Goal: Information Seeking & Learning: Compare options

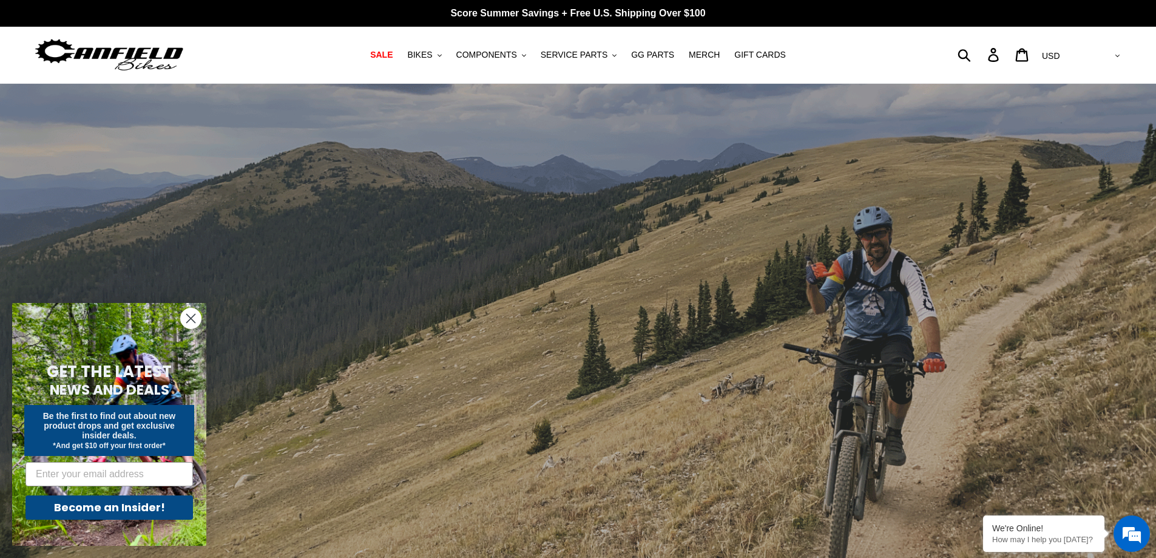
click at [191, 322] on circle "Close dialog" at bounding box center [191, 318] width 20 height 20
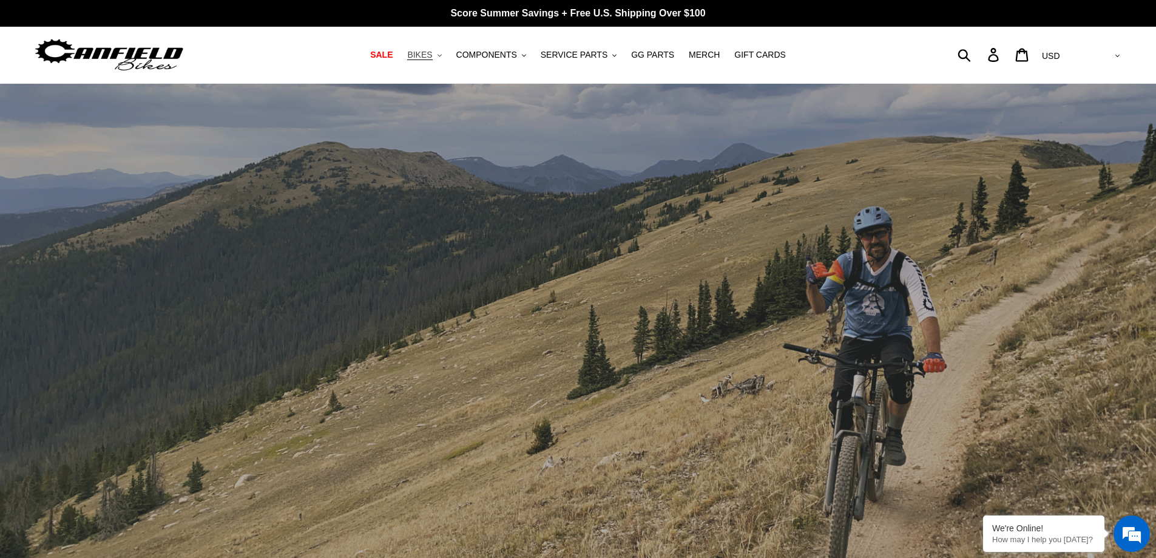
click at [446, 57] on button "BIKES .cls-1{fill:#231f20}" at bounding box center [424, 55] width 46 height 16
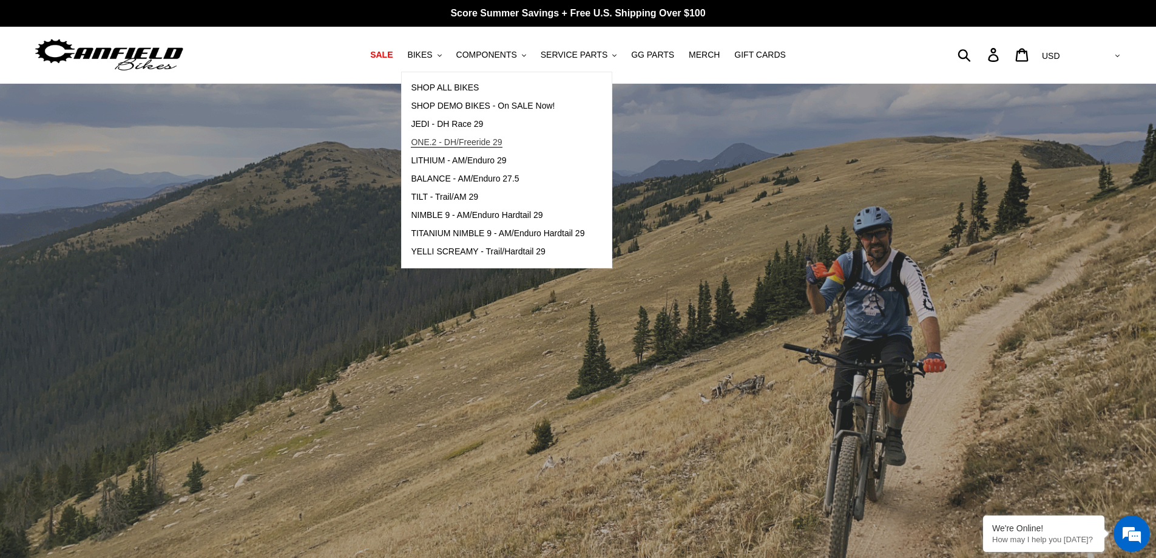
click at [455, 146] on span "ONE.2 - DH/Freeride 29" at bounding box center [456, 142] width 91 height 10
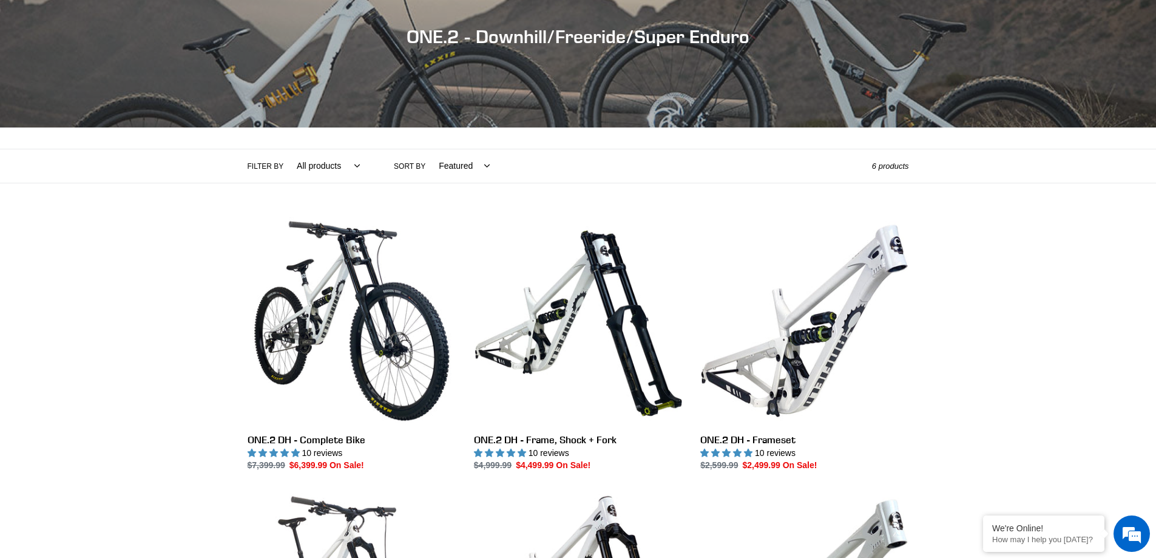
scroll to position [303, 0]
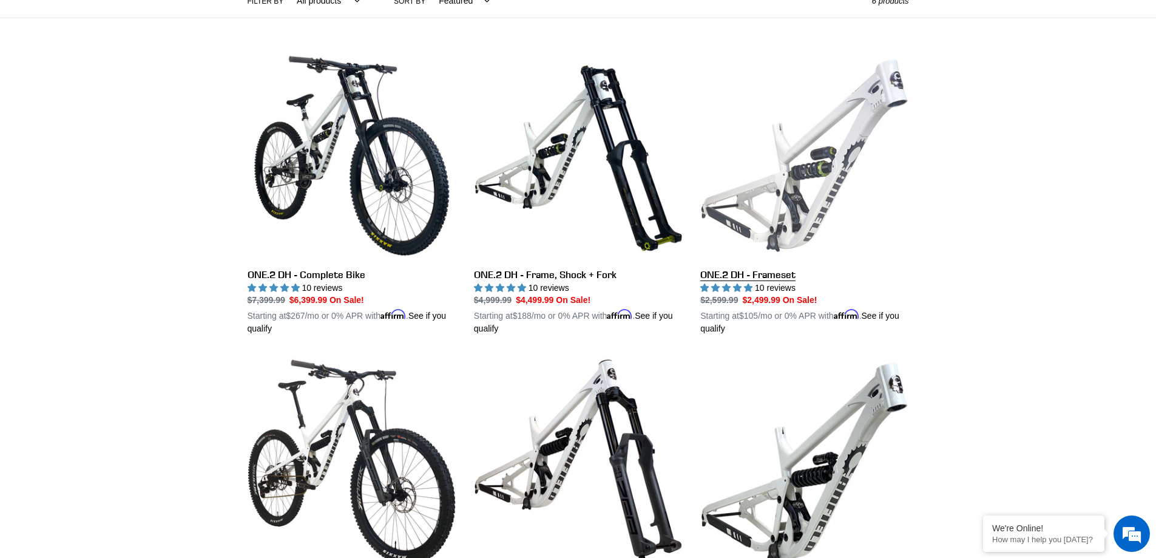
click at [820, 227] on link "ONE.2 DH - Frameset" at bounding box center [804, 194] width 208 height 284
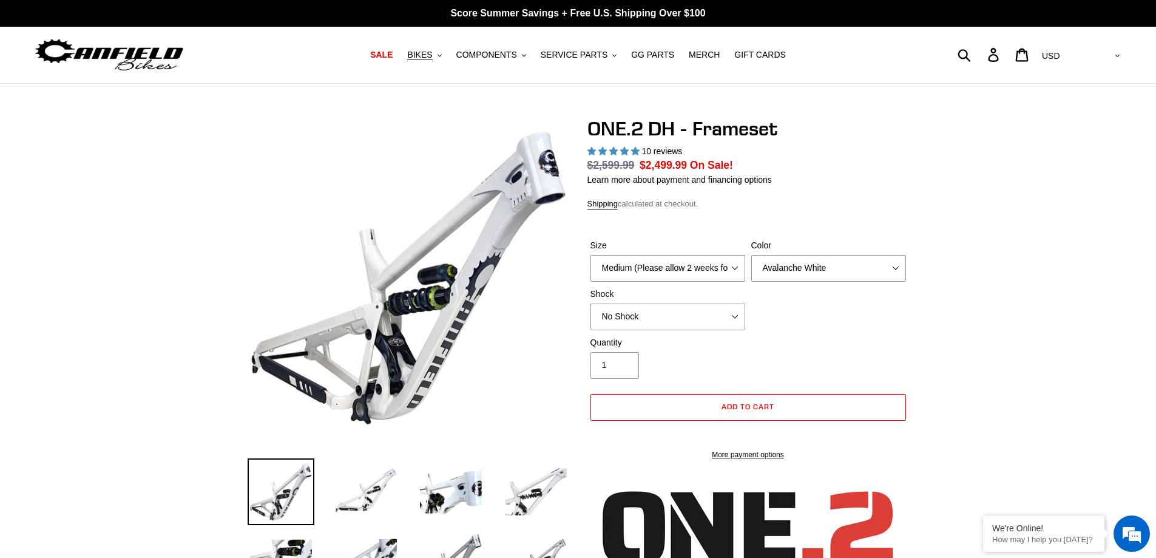
select select "highest-rating"
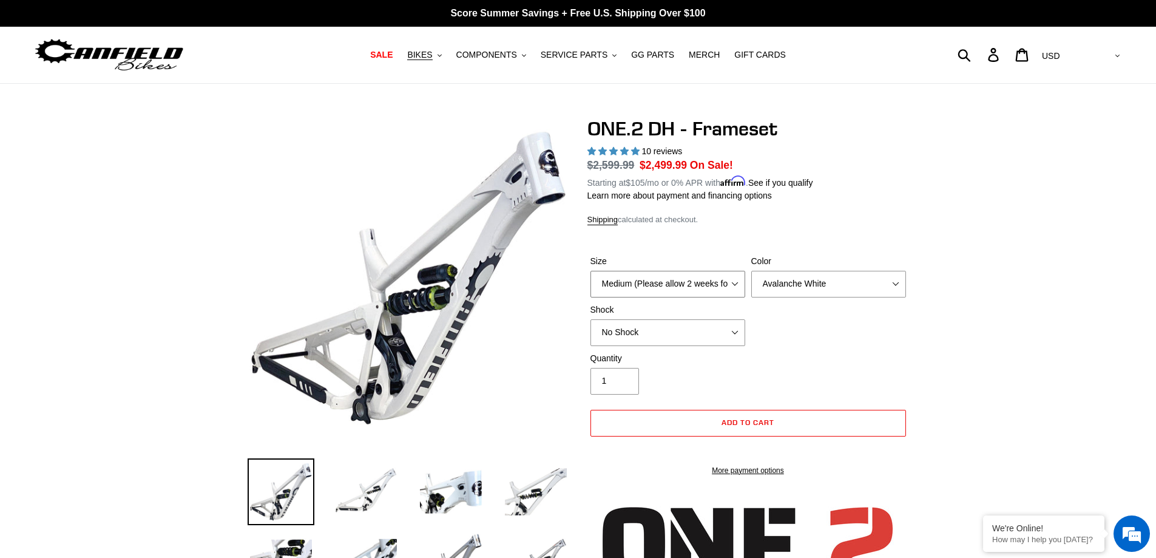
click at [736, 274] on select "Medium (Please allow 2 weeks for delivery) Large (Sold Out)" at bounding box center [668, 284] width 155 height 27
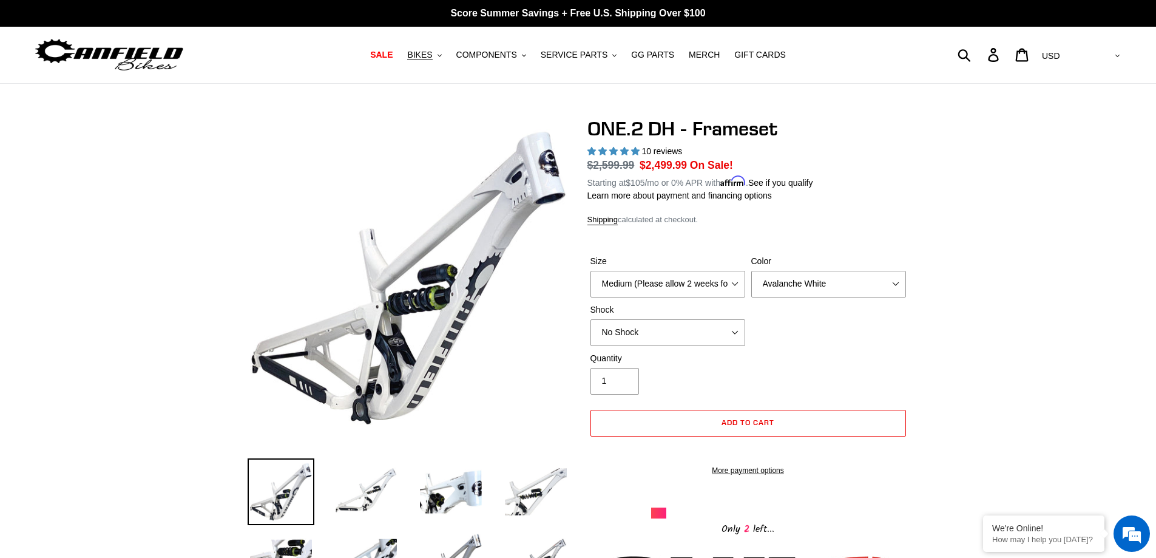
click at [898, 293] on select "Avalanche White Bentonite Grey" at bounding box center [828, 284] width 155 height 27
select select "Bentonite Grey"
click at [751, 271] on select "Avalanche White Bentonite Grey" at bounding box center [828, 284] width 155 height 27
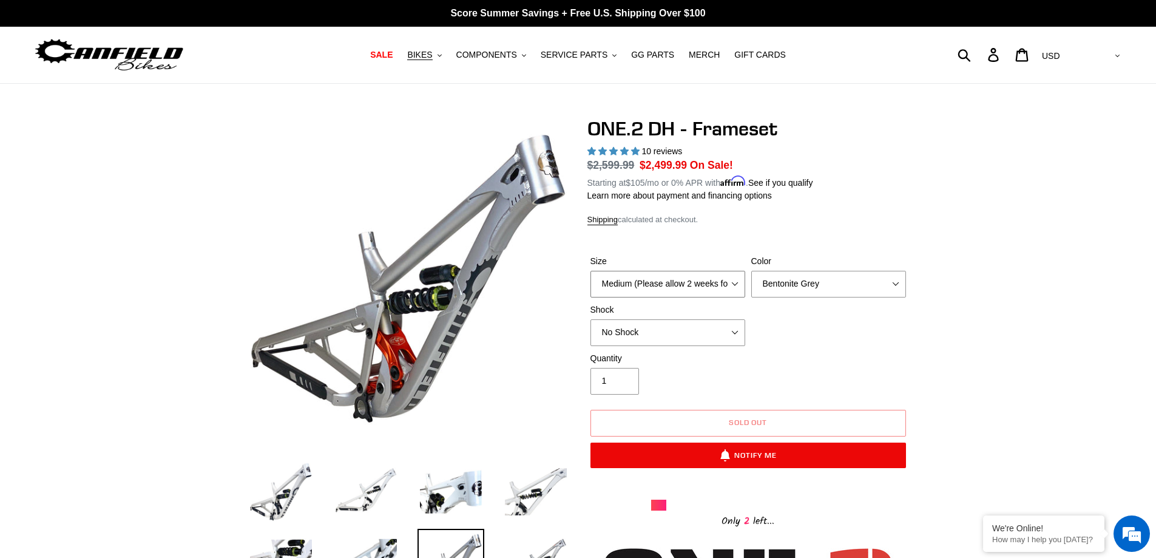
click at [697, 285] on select "Medium (Please allow 2 weeks for delivery) Large (Sold Out)" at bounding box center [668, 284] width 155 height 27
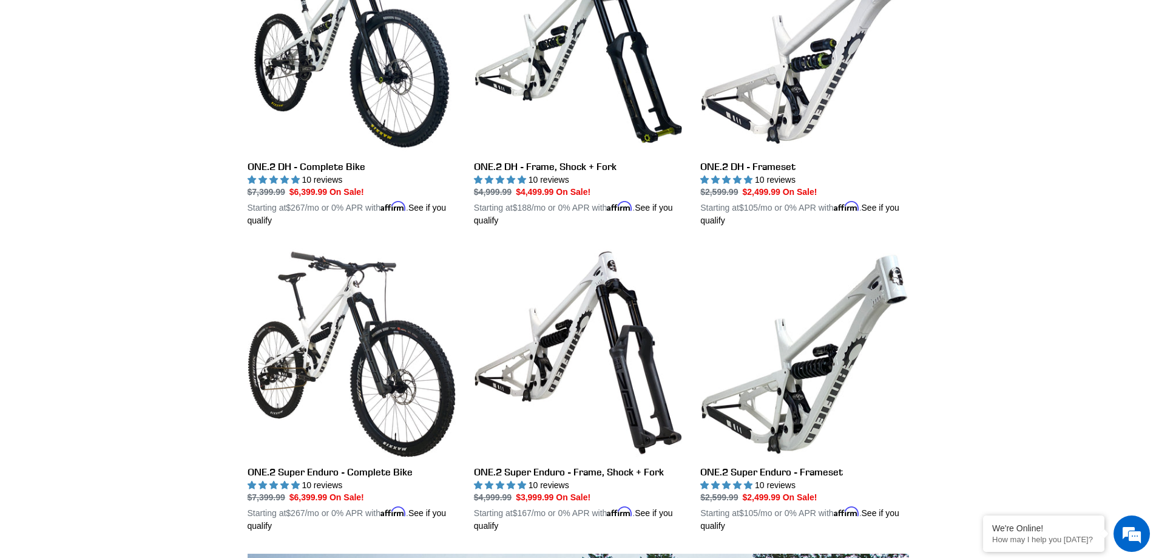
scroll to position [364, 0]
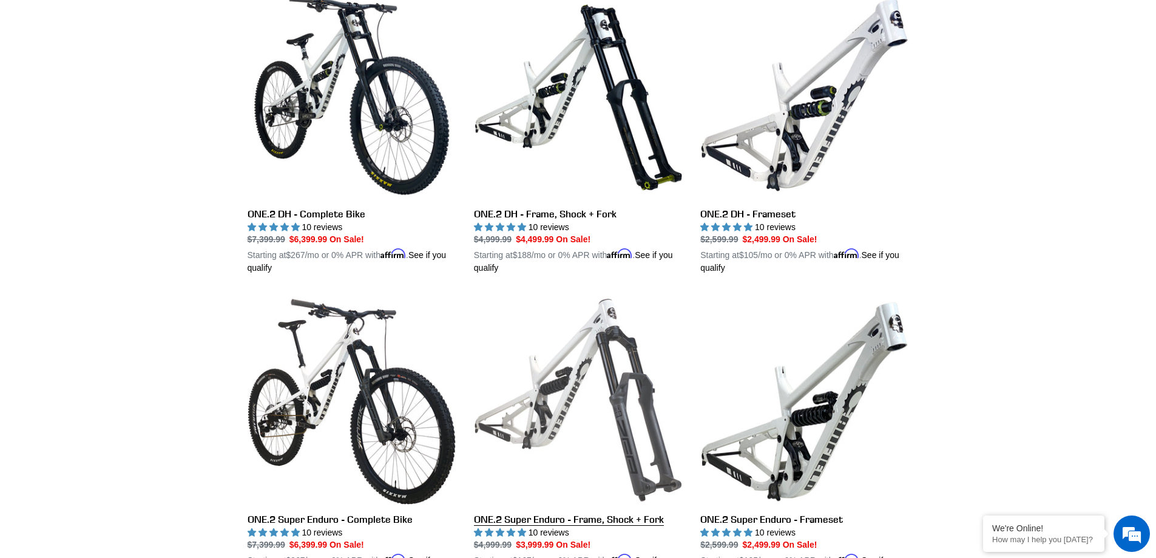
click at [611, 366] on link "ONE.2 Super Enduro - Frame, Shock + Fork" at bounding box center [578, 438] width 208 height 284
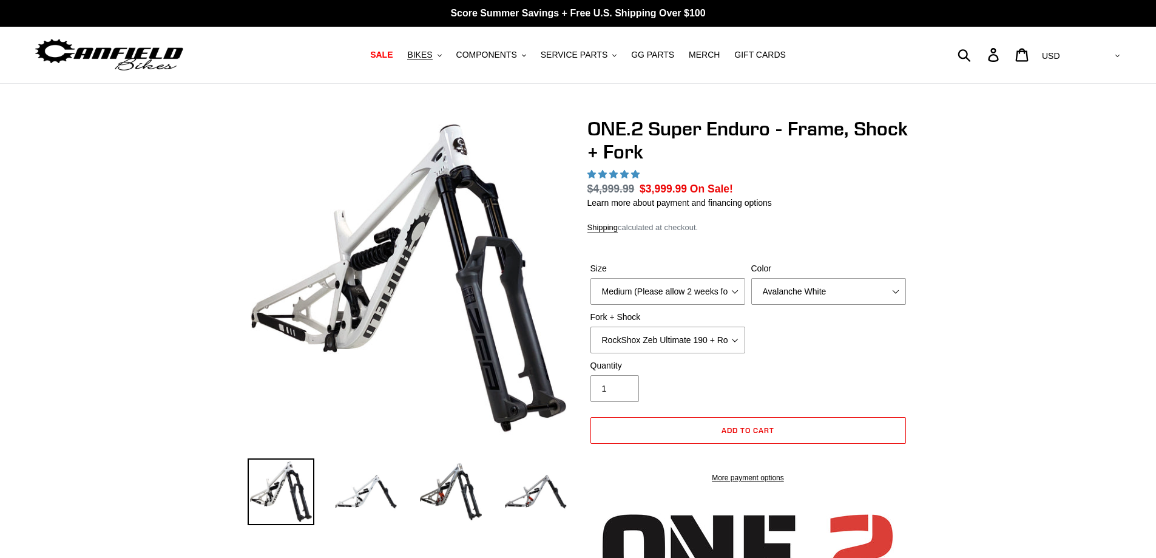
select select "highest-rating"
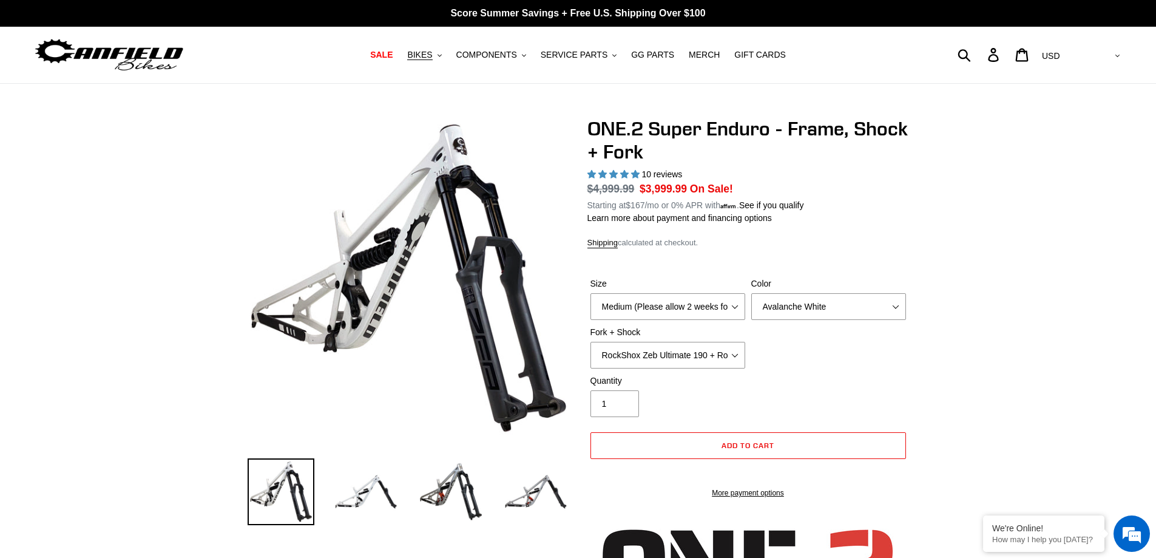
click at [736, 291] on div "Size Medium (Please allow 2 weeks for delivery) Large (Sold Out)" at bounding box center [668, 298] width 161 height 42
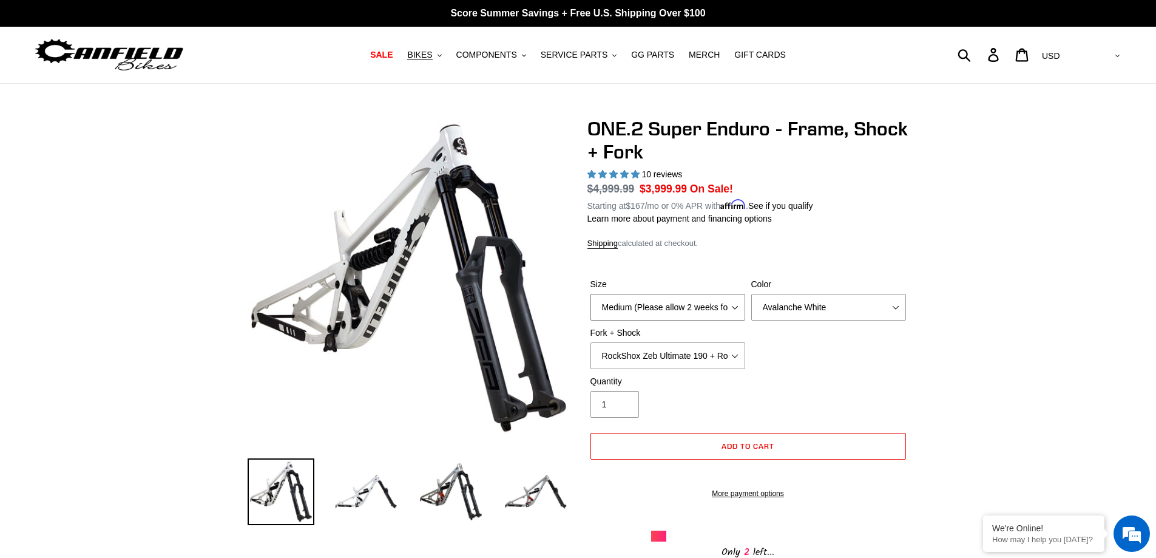
click at [733, 316] on select "Medium (Please allow 2 weeks for delivery) Large (Sold Out)" at bounding box center [668, 307] width 155 height 27
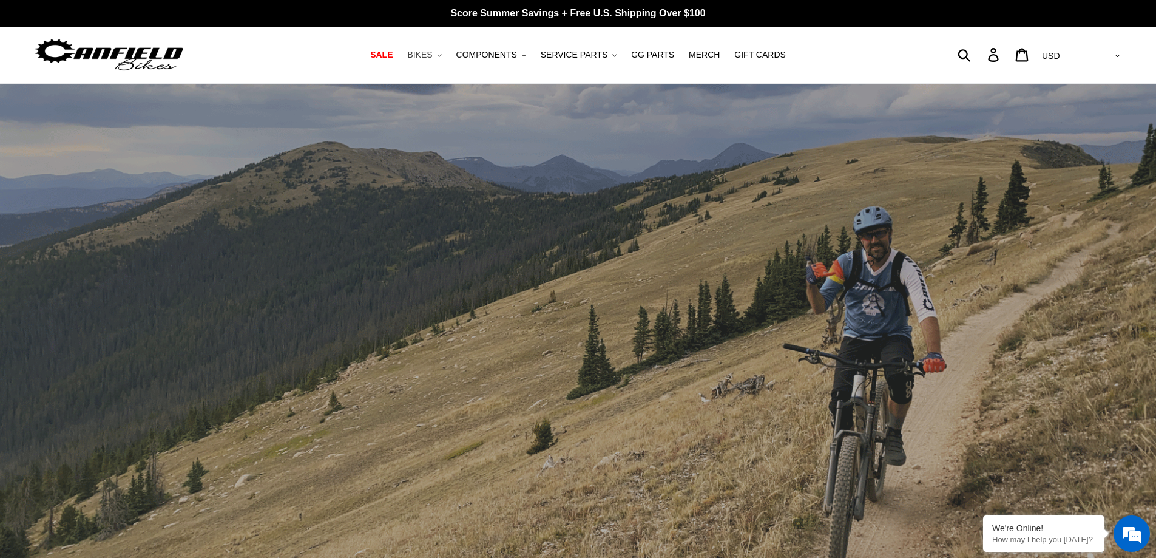
click at [432, 56] on span "BIKES" at bounding box center [419, 55] width 25 height 10
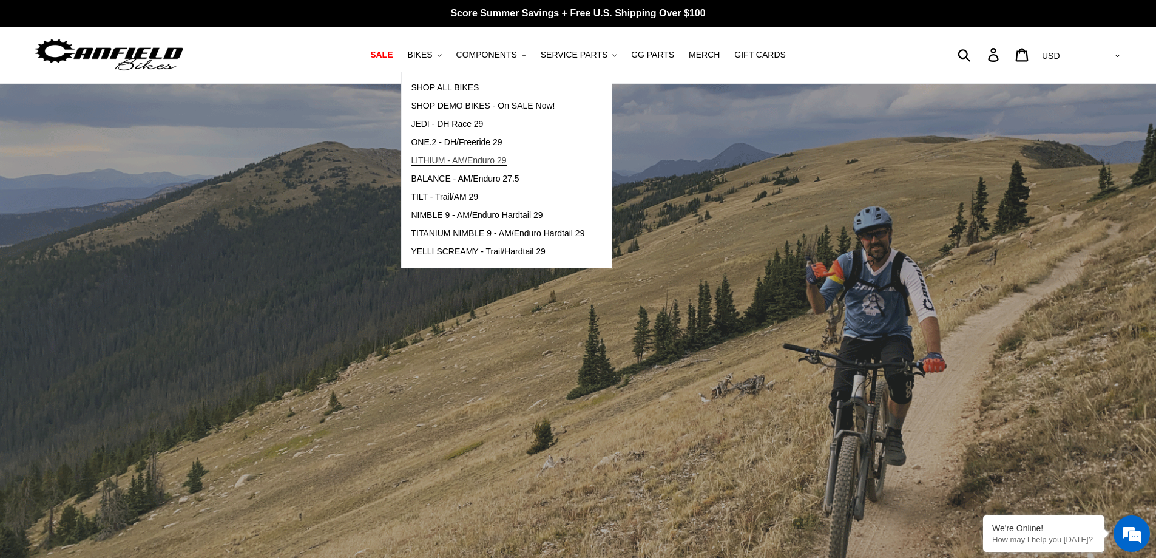
click at [470, 160] on span "LITHIUM - AM/Enduro 29" at bounding box center [458, 160] width 95 height 10
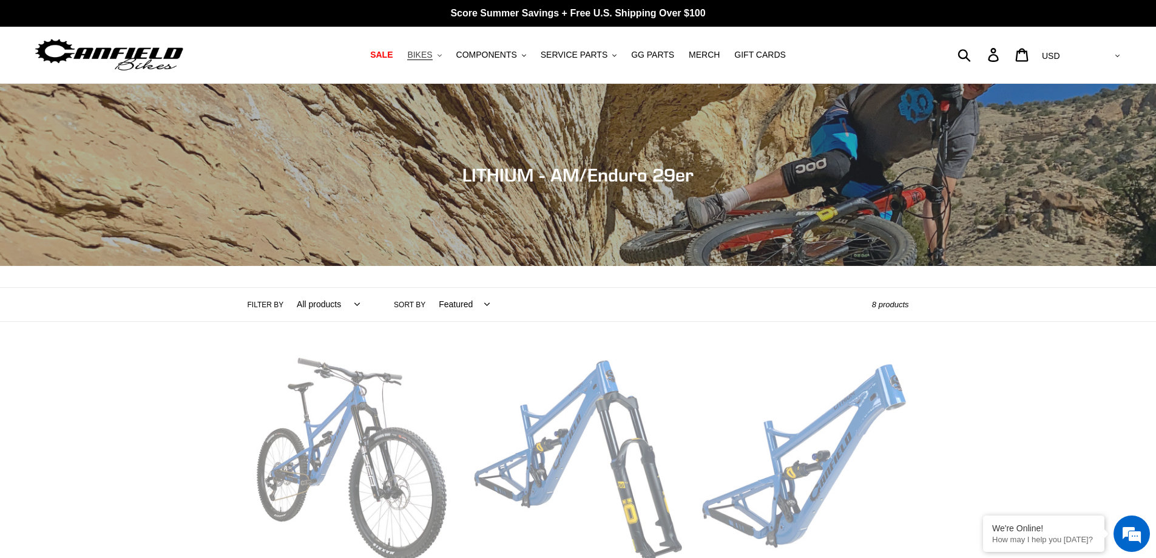
click at [442, 54] on icon ".cls-1{fill:#231f20}" at bounding box center [440, 55] width 4 height 4
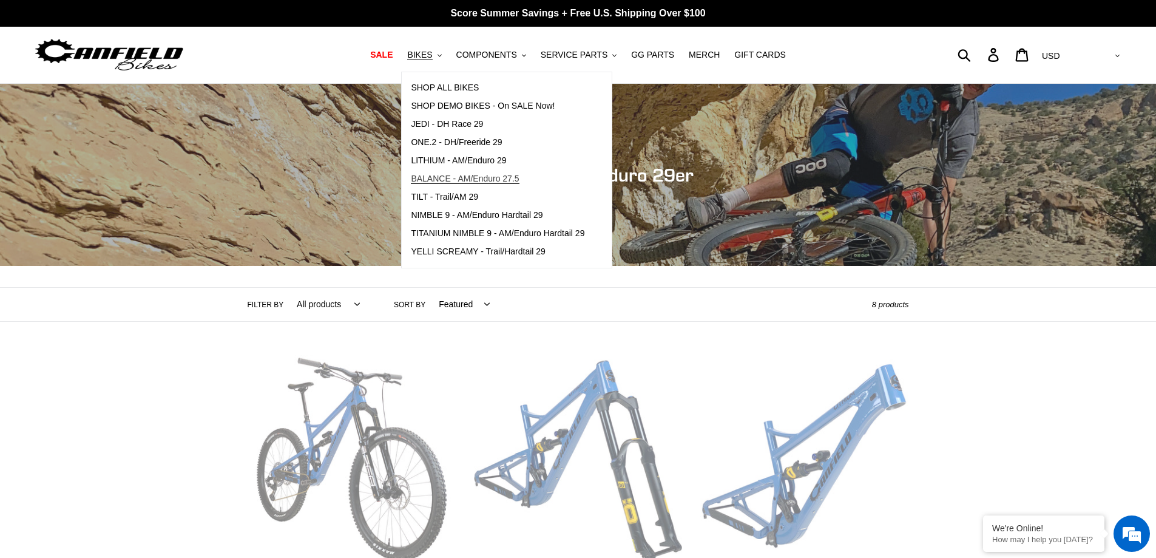
click at [461, 182] on span "BALANCE - AM/Enduro 27.5" at bounding box center [465, 179] width 108 height 10
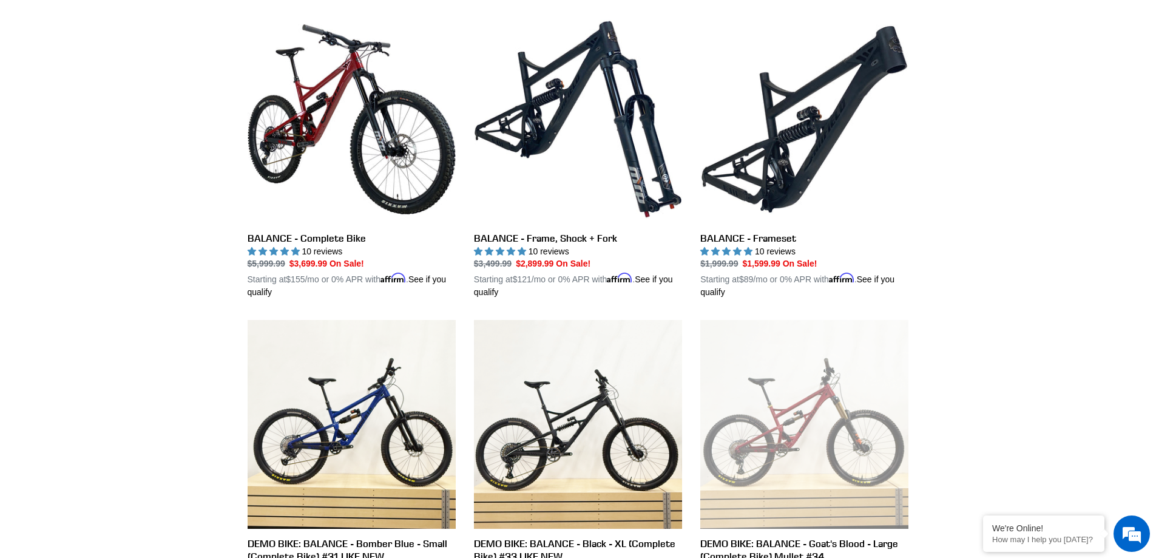
scroll to position [303, 0]
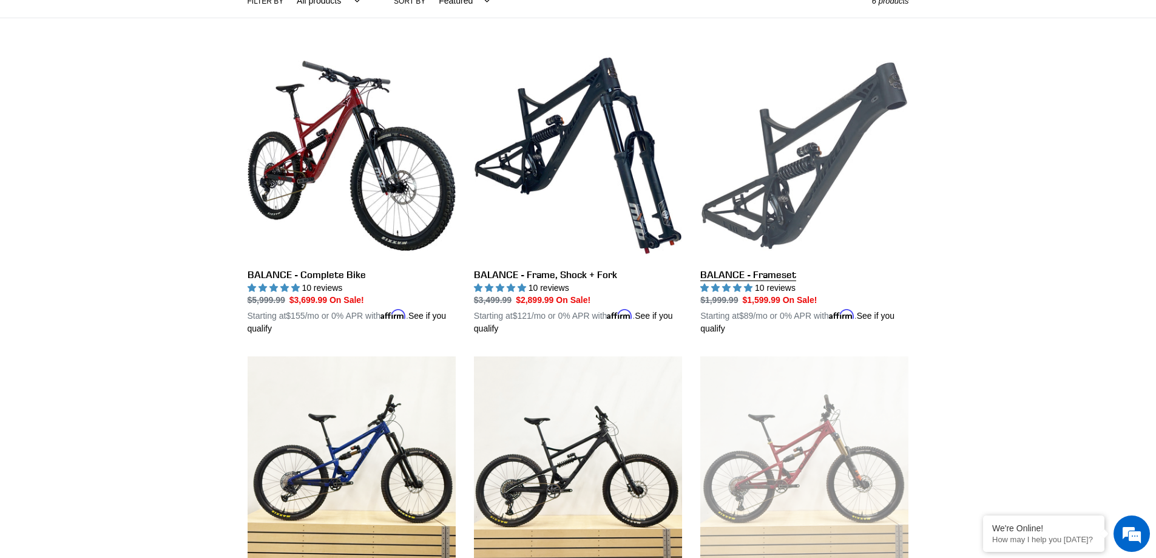
click at [765, 202] on link "BALANCE - Frameset" at bounding box center [804, 194] width 208 height 284
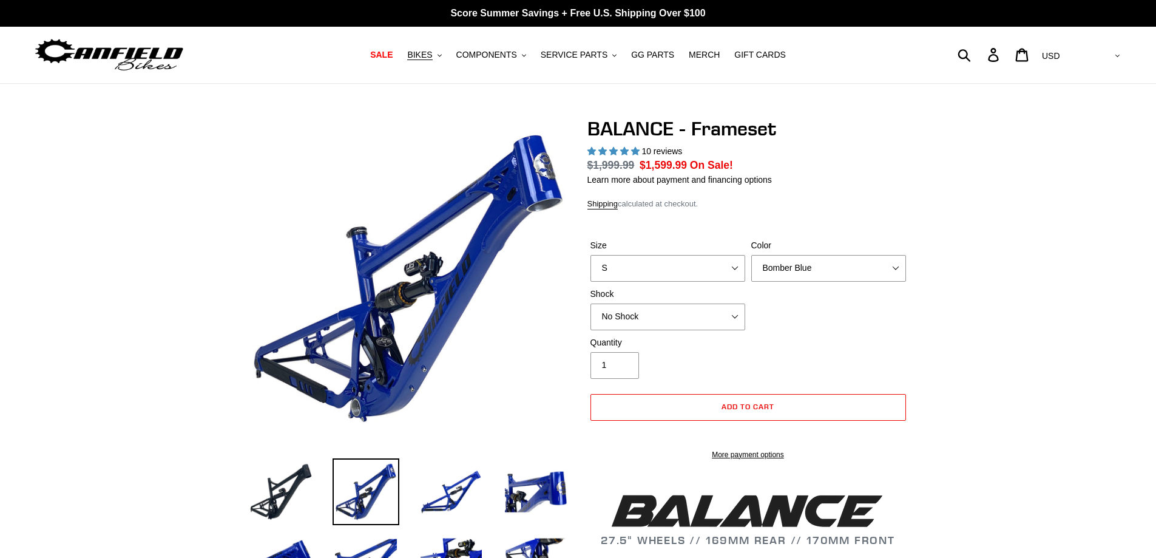
select select "highest-rating"
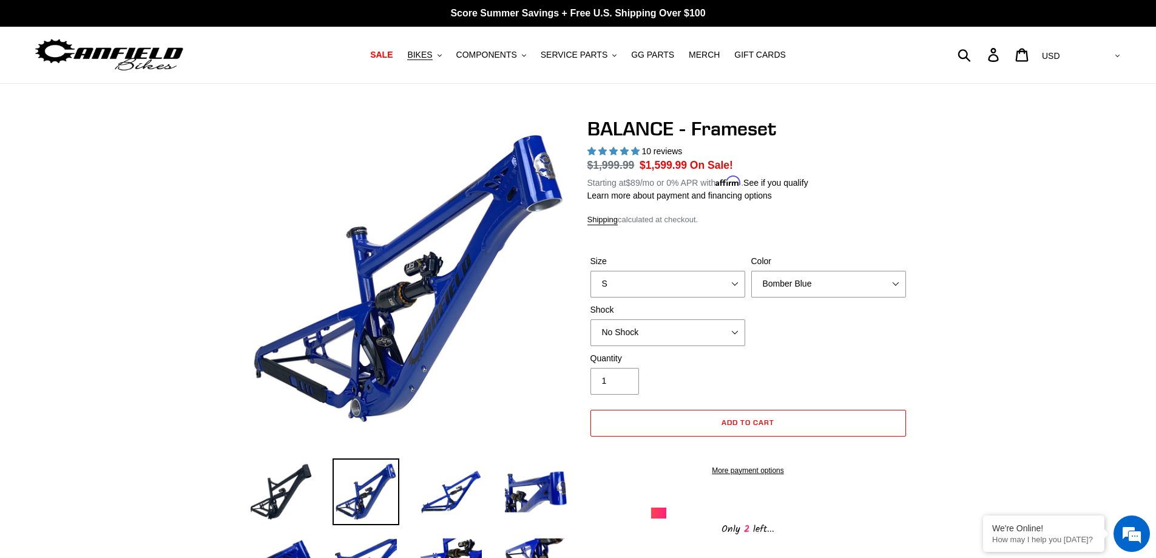
select select "L"
click at [591, 271] on select "S M L XL" at bounding box center [668, 284] width 155 height 27
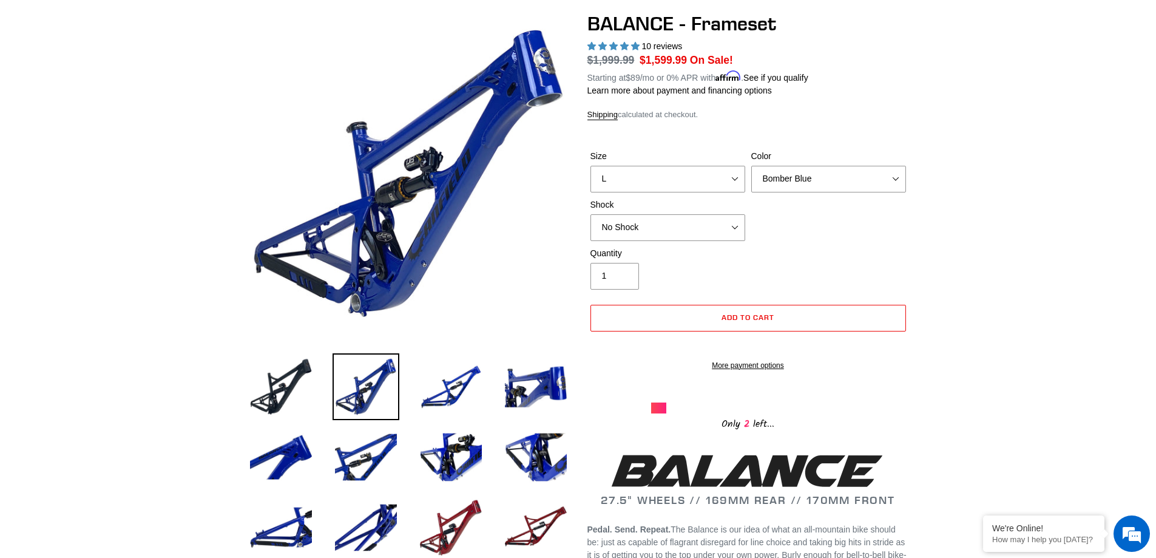
scroll to position [121, 0]
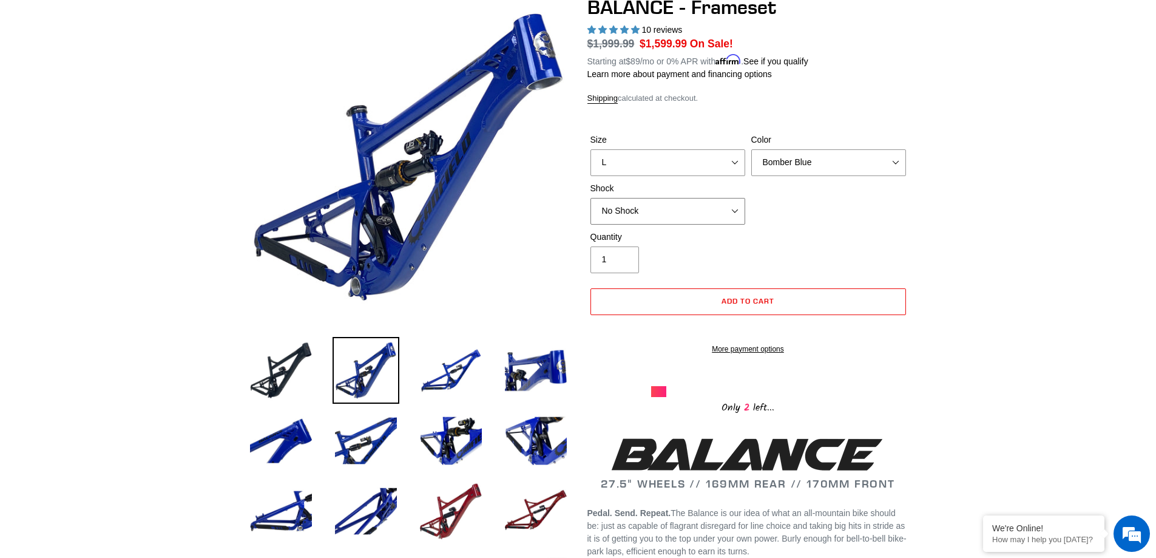
click at [722, 213] on select "No Shock Cane Creek Kitsuma Air Öhlins TTX2 Air EXT Storia V3-S" at bounding box center [668, 211] width 155 height 27
click at [591, 198] on select "No Shock Cane Creek Kitsuma Air Öhlins TTX2 Air EXT Storia V3-S" at bounding box center [668, 211] width 155 height 27
click at [719, 270] on div "Quantity 1" at bounding box center [668, 252] width 161 height 42
click at [700, 211] on select "No Shock Cane Creek Kitsuma Air Öhlins TTX2 Air EXT Storia V3-S" at bounding box center [668, 211] width 155 height 27
click at [591, 198] on select "No Shock Cane Creek Kitsuma Air Öhlins TTX2 Air EXT Storia V3-S" at bounding box center [668, 211] width 155 height 27
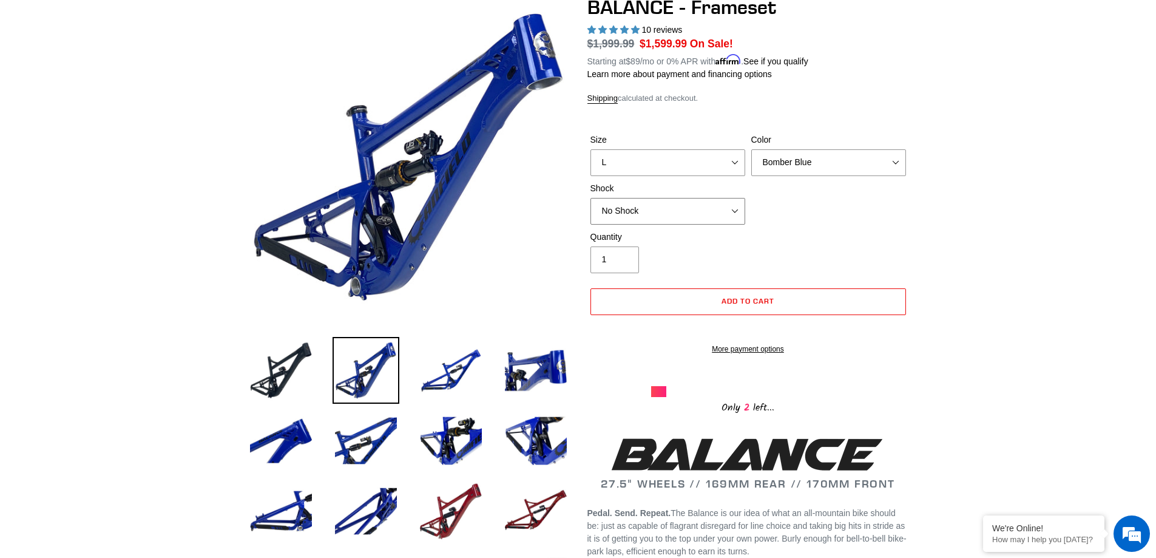
click at [731, 216] on select "No Shock Cane Creek Kitsuma Air Öhlins TTX2 Air EXT Storia V3-S" at bounding box center [668, 211] width 155 height 27
select select "Öhlins TTX2 Air"
click at [591, 198] on select "No Shock Cane Creek Kitsuma Air Öhlins TTX2 Air EXT Storia V3-S" at bounding box center [668, 211] width 155 height 27
click at [841, 226] on div "Size S M L XL Color Bomber Blue Goat's Blood Stealth Black Shock No Shock" at bounding box center [749, 182] width 322 height 97
click at [842, 168] on select "Bomber Blue Goat's Blood Stealth Black" at bounding box center [828, 162] width 155 height 27
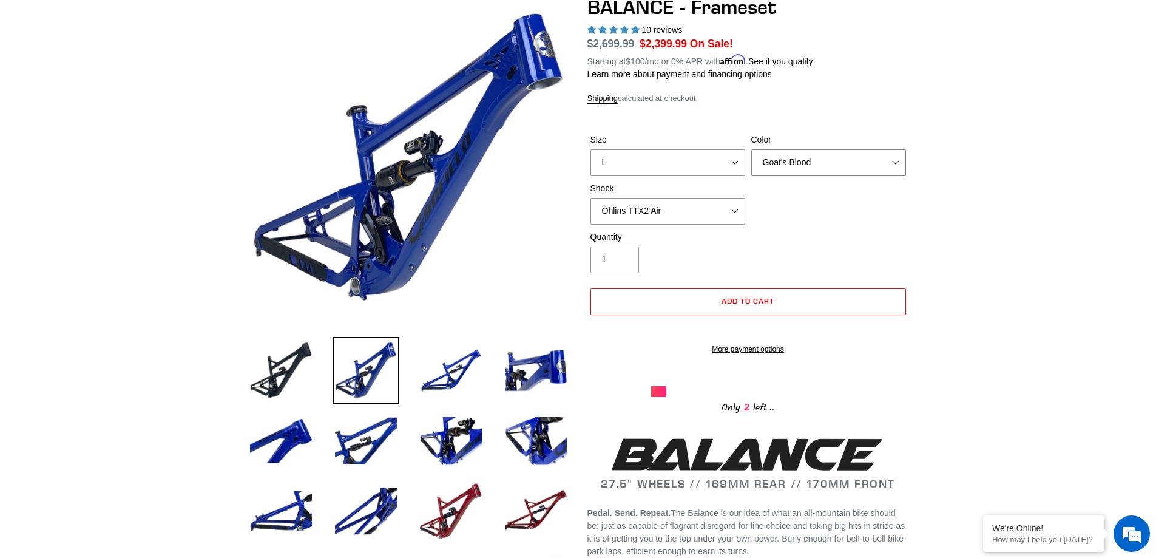
click at [751, 149] on select "Bomber Blue Goat's Blood Stealth Black" at bounding box center [828, 162] width 155 height 27
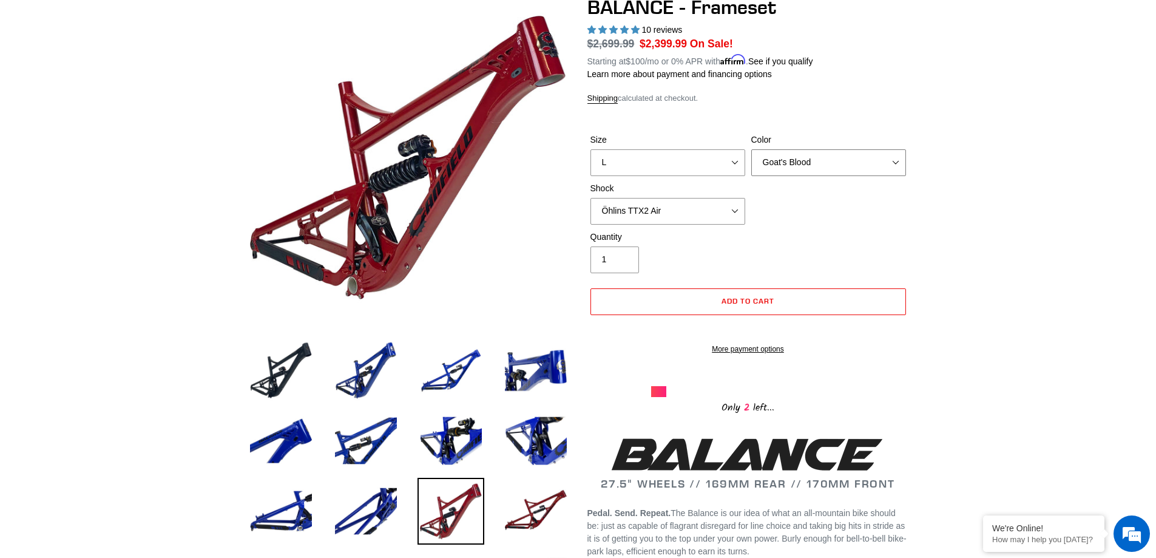
click at [842, 164] on select "Bomber Blue Goat's Blood Stealth Black" at bounding box center [828, 162] width 155 height 27
click at [751, 149] on select "Bomber Blue Goat's Blood Stealth Black" at bounding box center [828, 162] width 155 height 27
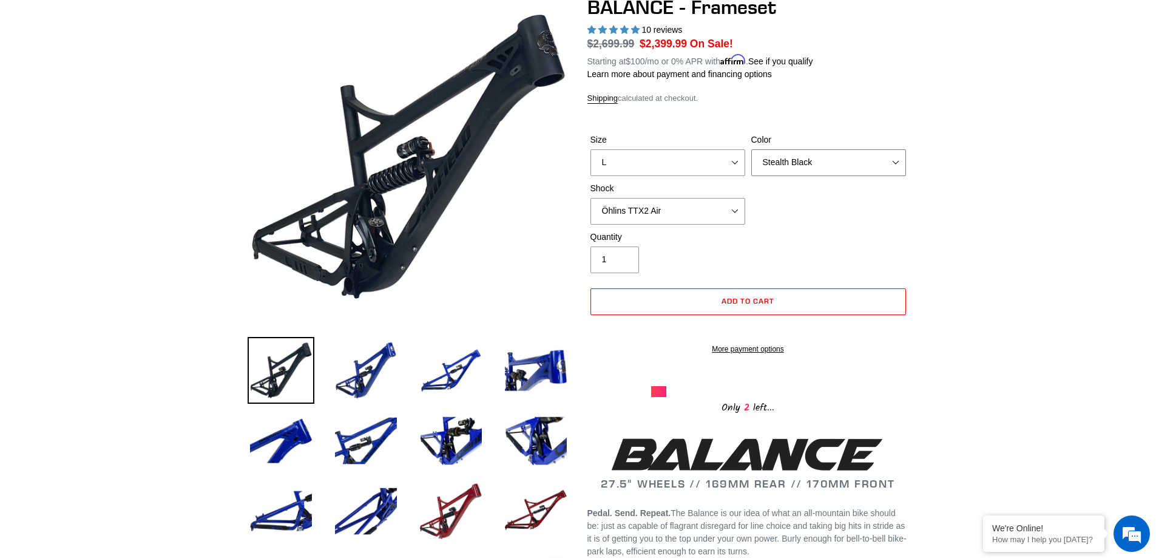
click at [851, 160] on select "Bomber Blue Goat's Blood Stealth Black" at bounding box center [828, 162] width 155 height 27
select select "Bomber Blue"
click at [751, 149] on select "Bomber Blue Goat's Blood Stealth Black" at bounding box center [828, 162] width 155 height 27
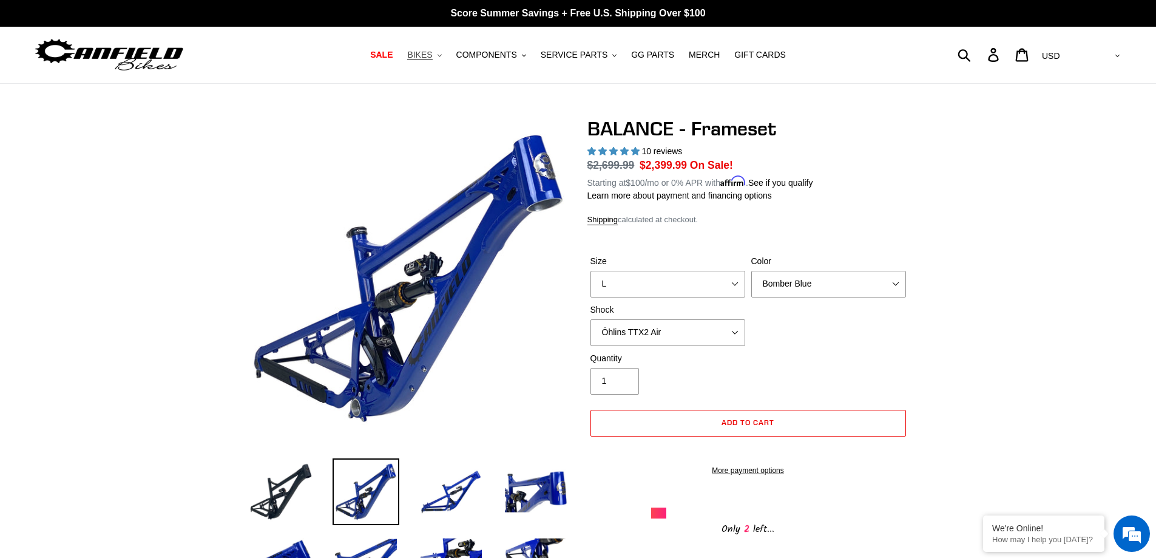
click at [446, 56] on button "BIKES .cls-1{fill:#231f20}" at bounding box center [424, 55] width 46 height 16
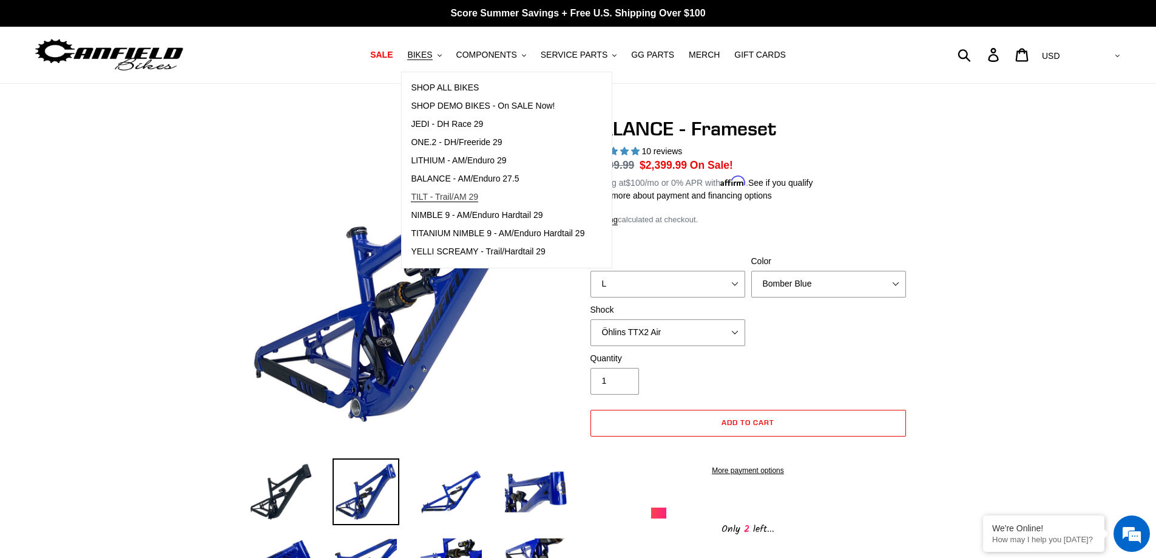
click at [461, 197] on span "TILT - Trail/AM 29" at bounding box center [444, 197] width 67 height 10
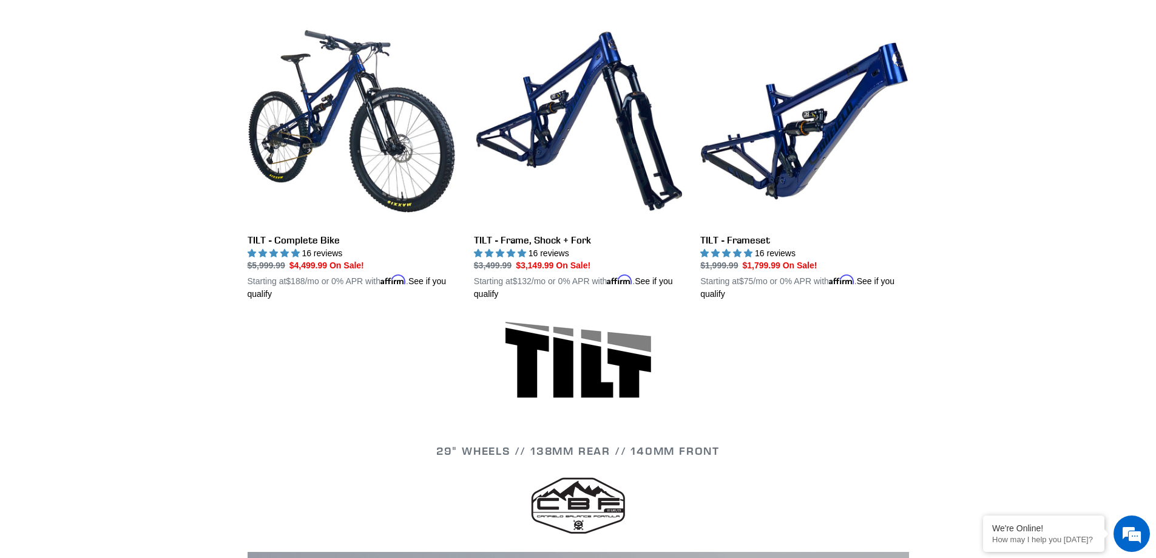
scroll to position [364, 0]
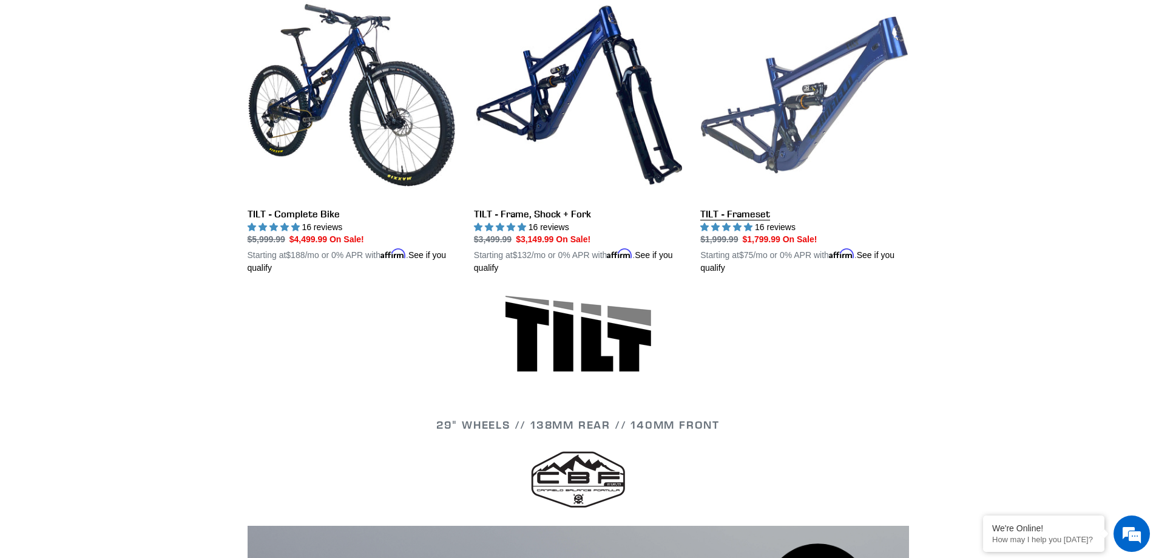
click at [777, 147] on link "TILT - Frameset" at bounding box center [804, 133] width 208 height 284
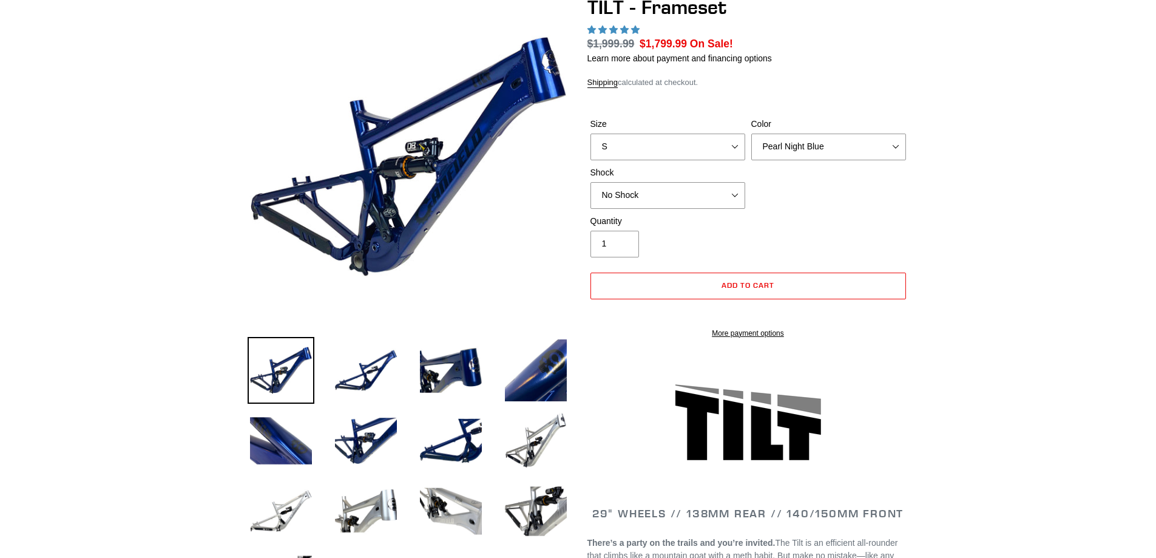
select select "highest-rating"
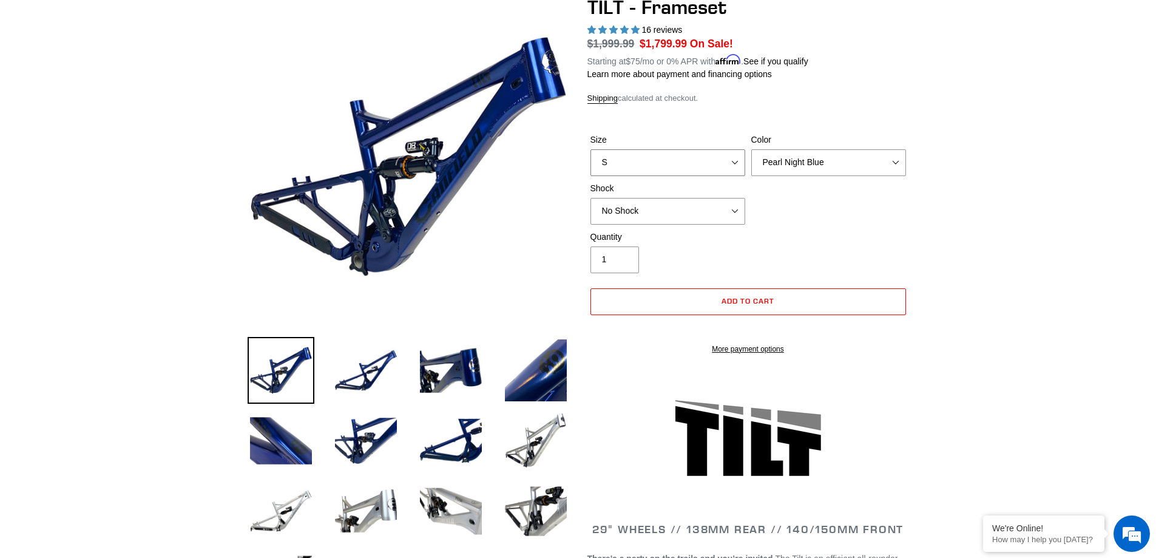
click at [744, 161] on select "S M L XL" at bounding box center [668, 162] width 155 height 27
select select "L"
click at [591, 149] on select "S M L XL" at bounding box center [668, 162] width 155 height 27
click at [884, 167] on select "Pearl Night Blue Stealth Silver" at bounding box center [828, 162] width 155 height 27
click at [751, 149] on select "Pearl Night Blue Stealth Silver" at bounding box center [828, 162] width 155 height 27
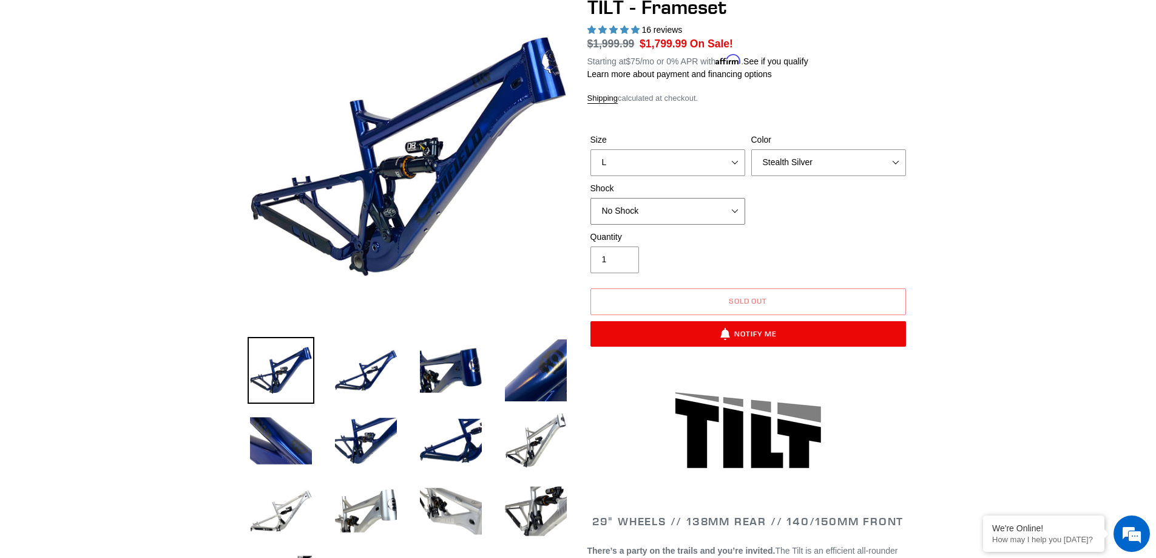
click at [722, 208] on select "No Shock Cane Creek DB Kitsuma Air RockShox Deluxe Ultimate Fox FLOAT X EXT Sto…" at bounding box center [668, 211] width 155 height 27
click at [839, 212] on div "Size S M L XL Color Pearl Night Blue Stealth Silver Shock No Shock Cane Creek D…" at bounding box center [749, 182] width 322 height 97
click at [873, 168] on select "Pearl Night Blue Stealth Silver" at bounding box center [828, 162] width 155 height 27
click at [751, 149] on select "Pearl Night Blue Stealth Silver" at bounding box center [828, 162] width 155 height 27
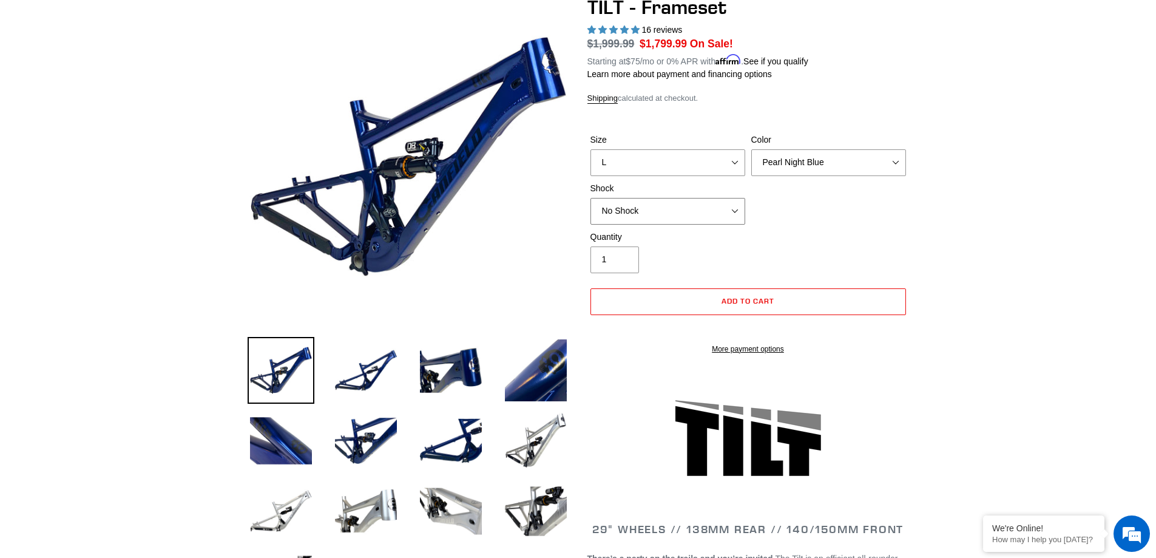
click at [731, 219] on select "No Shock Cane Creek DB Kitsuma Air RockShox Deluxe Ultimate Fox FLOAT X EXT Sto…" at bounding box center [668, 211] width 155 height 27
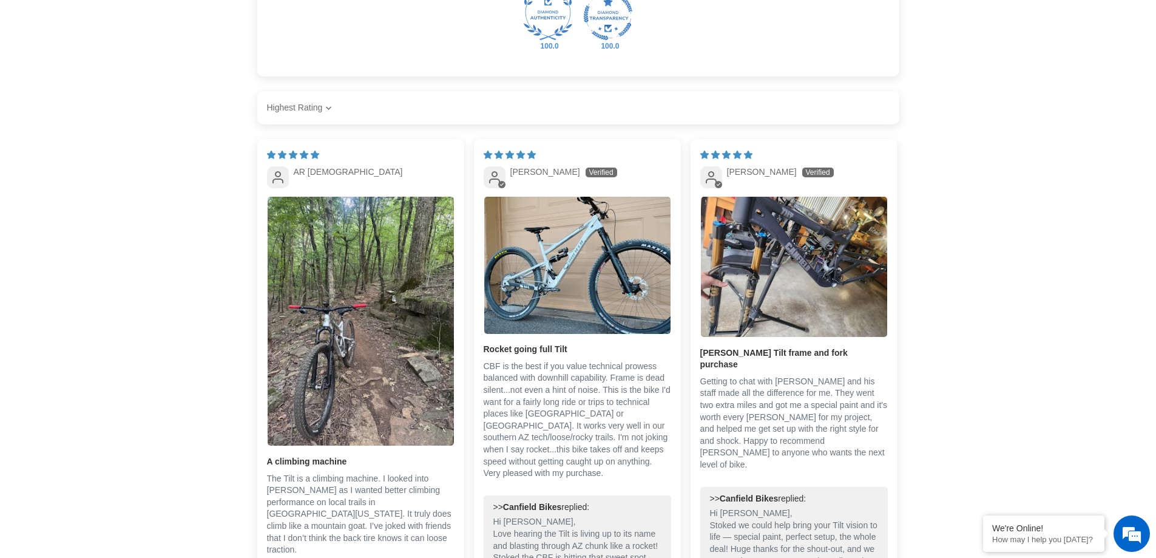
scroll to position [2307, 0]
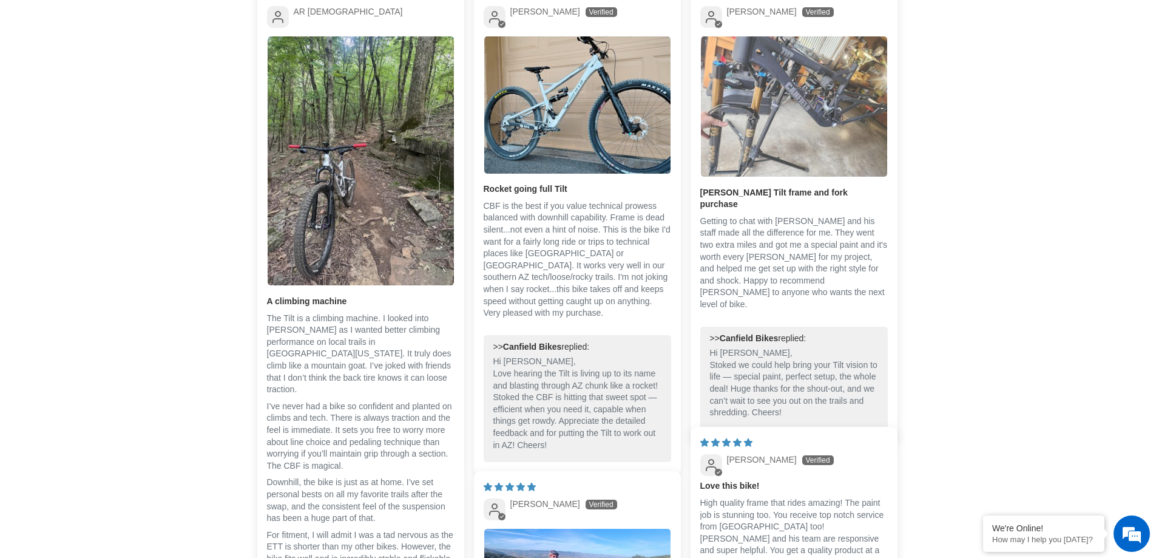
click at [818, 135] on img "Link to user picture 1" at bounding box center [794, 106] width 186 height 140
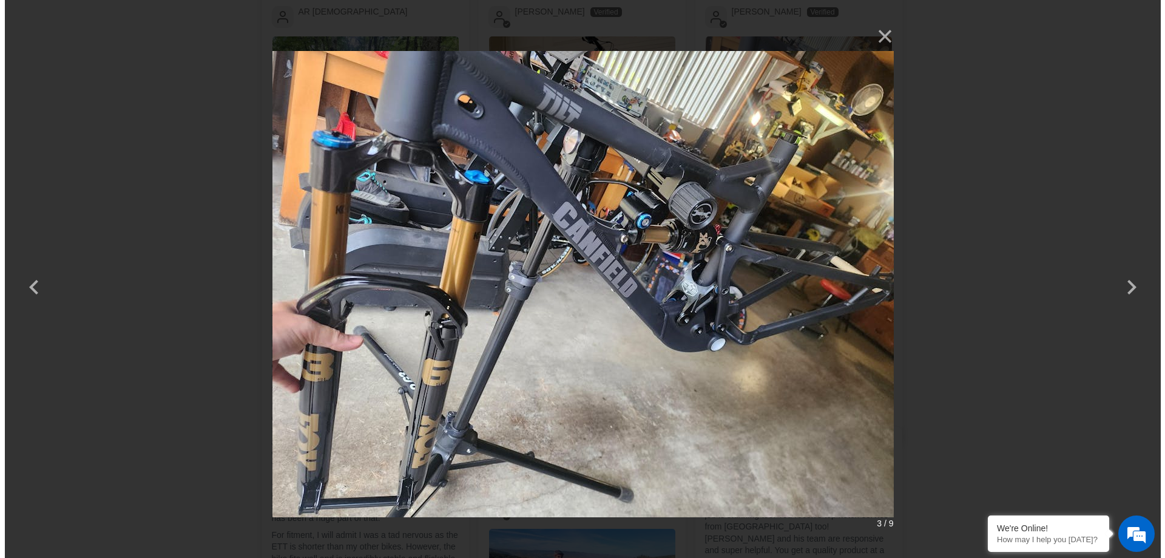
scroll to position [0, 0]
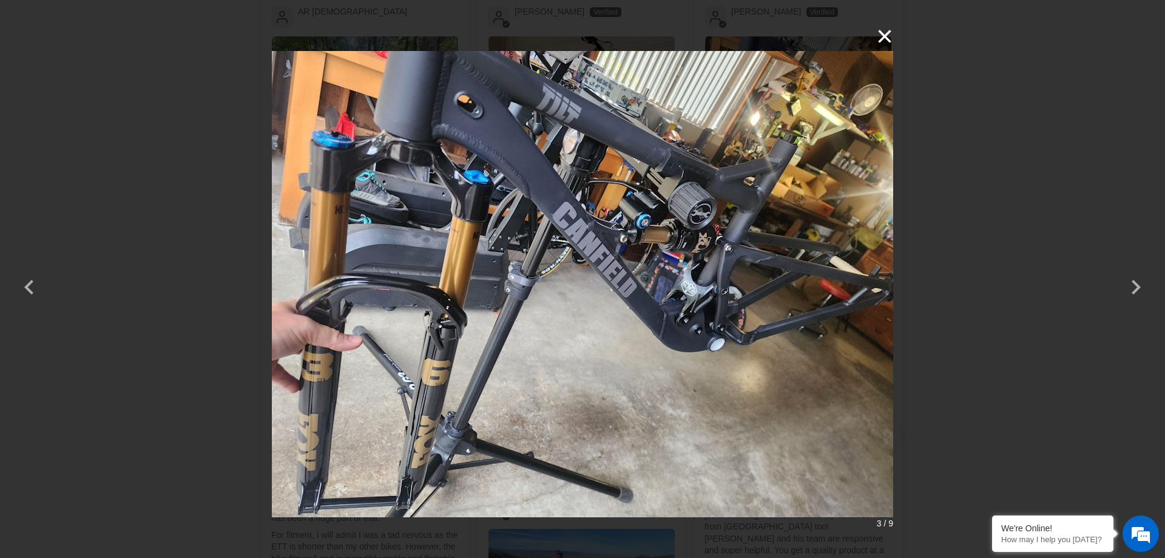
click at [881, 37] on button "×" at bounding box center [878, 36] width 29 height 29
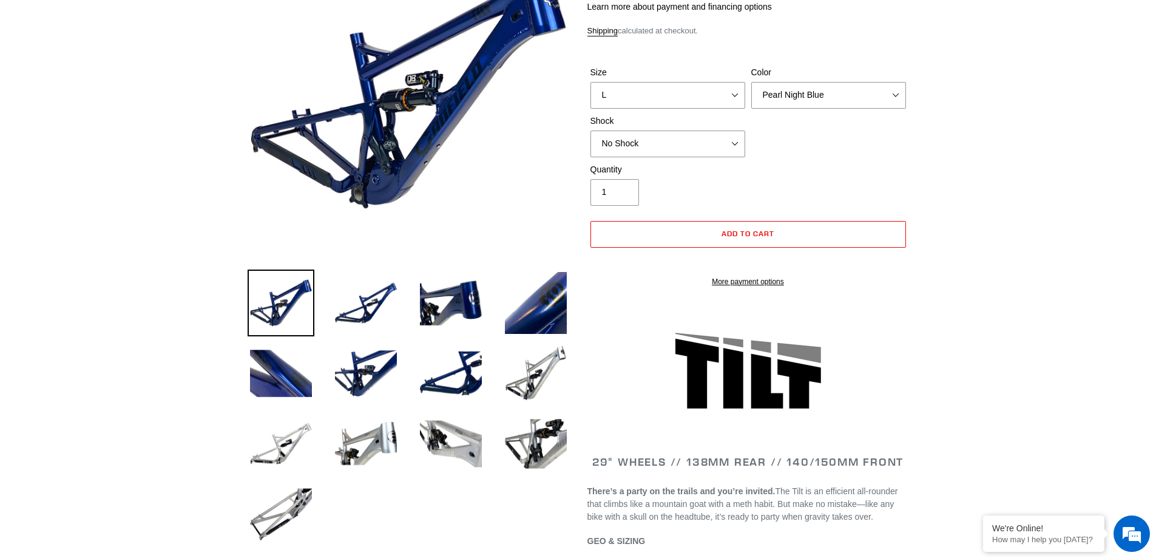
scroll to position [121, 0]
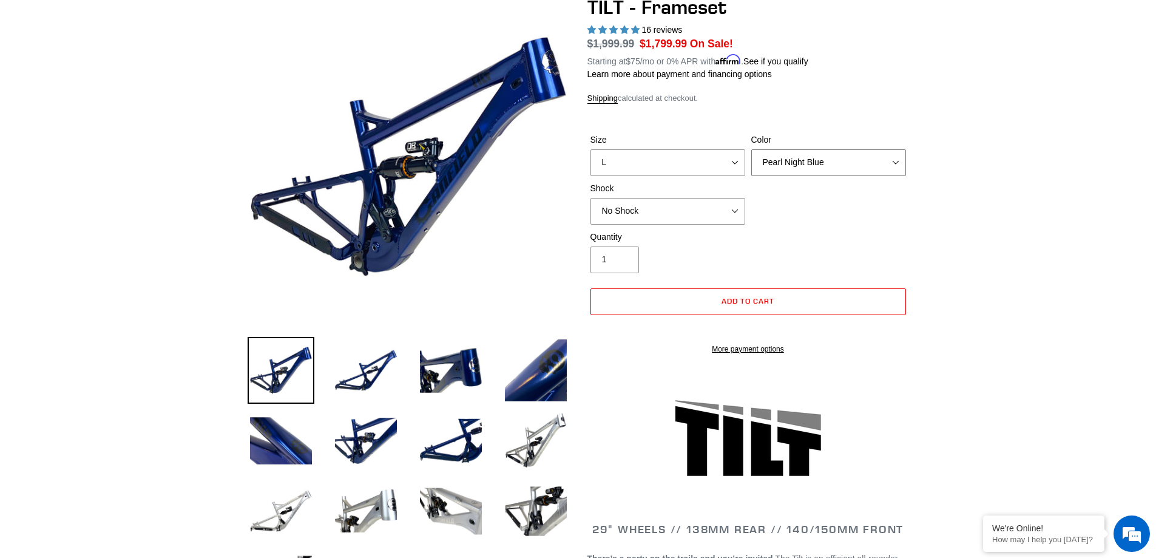
click at [876, 161] on select "Pearl Night Blue Stealth Silver" at bounding box center [828, 162] width 155 height 27
select select "Stealth Silver"
click at [751, 149] on select "Pearl Night Blue Stealth Silver" at bounding box center [828, 162] width 155 height 27
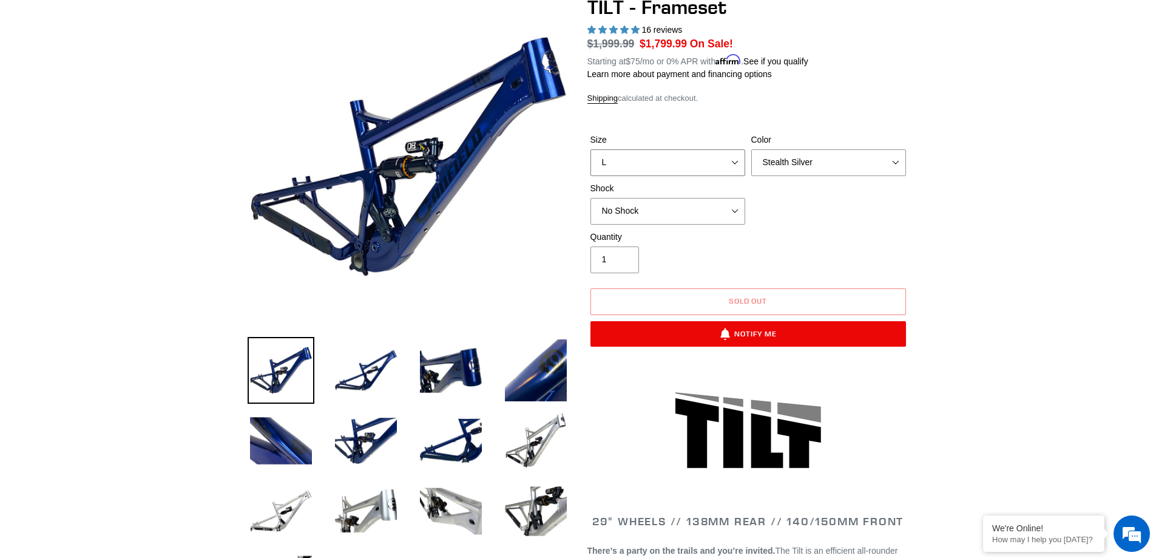
click at [718, 161] on select "S M L XL" at bounding box center [668, 162] width 155 height 27
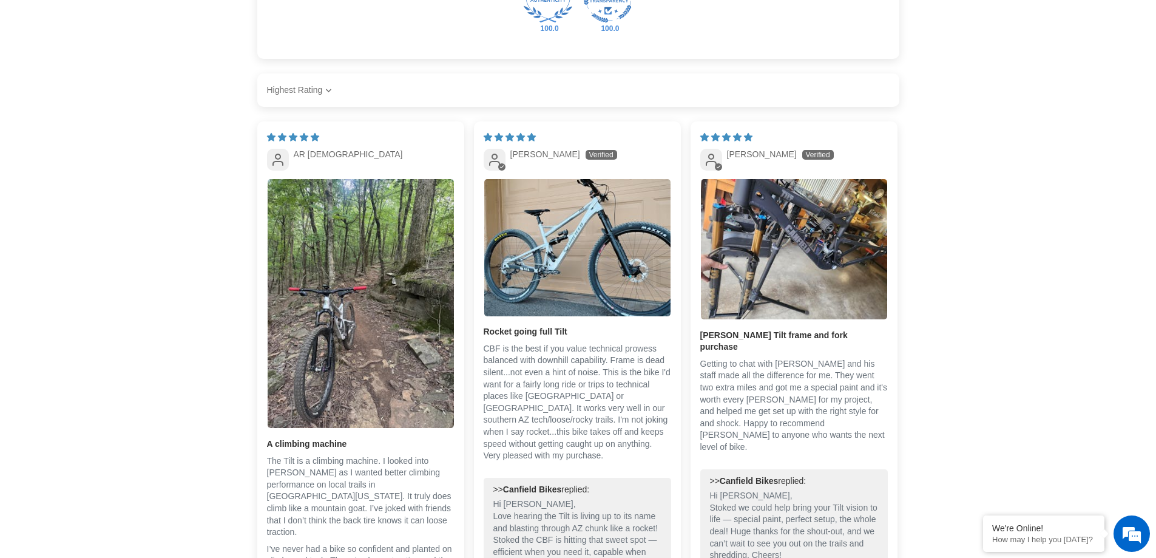
scroll to position [2124, 0]
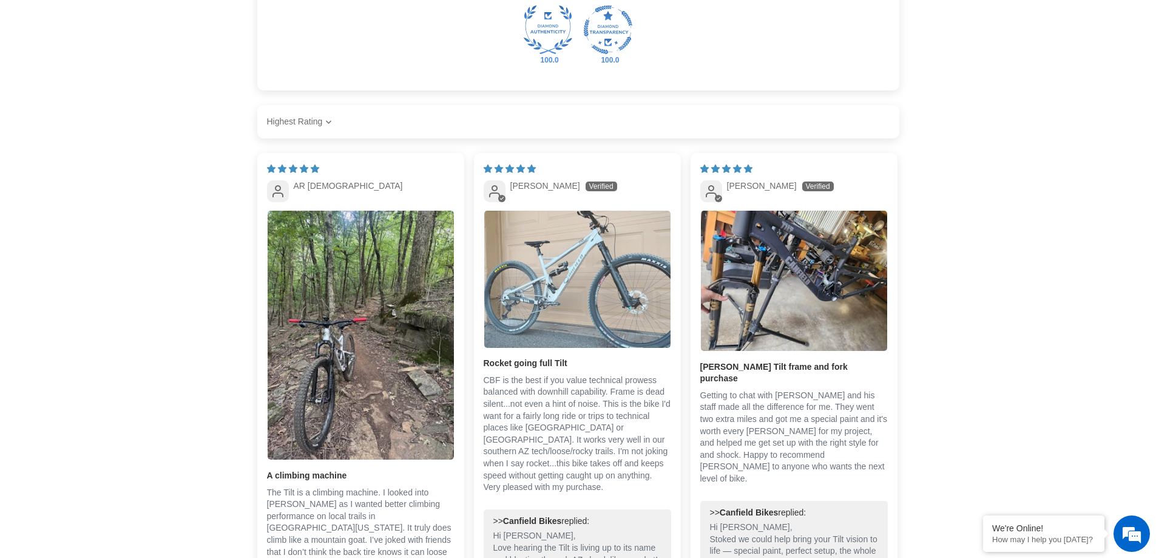
click at [615, 246] on img "Link to user picture 1" at bounding box center [577, 279] width 186 height 137
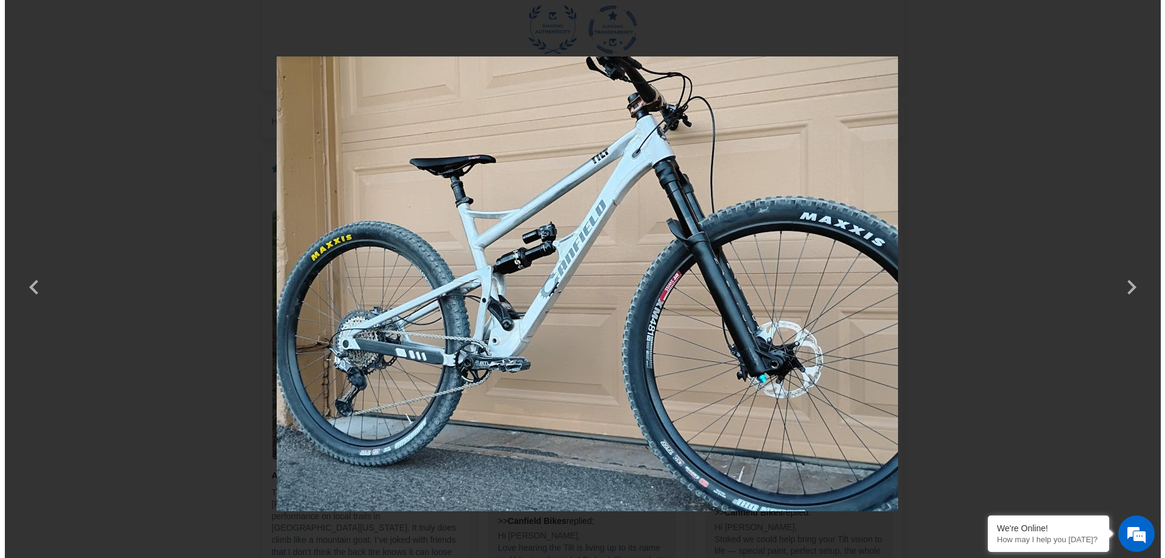
scroll to position [0, 0]
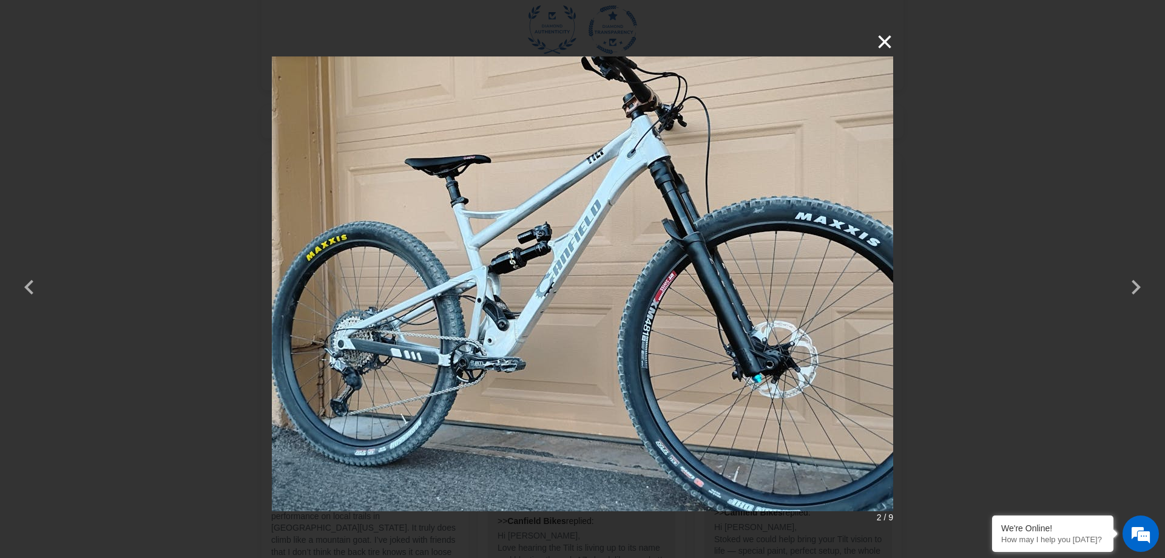
click at [885, 41] on button "×" at bounding box center [878, 41] width 29 height 29
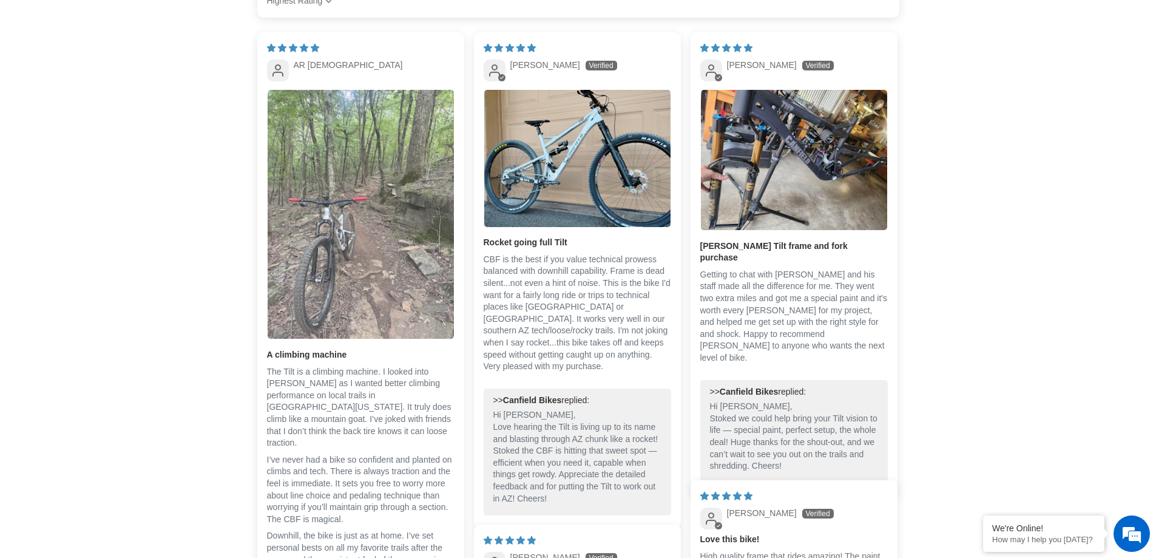
scroll to position [2246, 0]
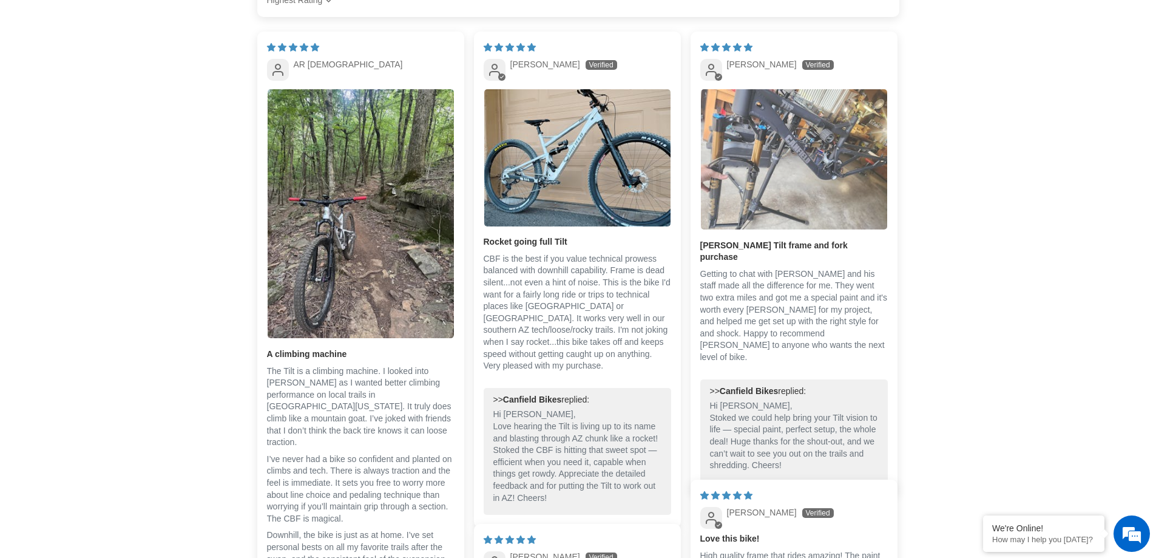
click at [730, 164] on img "Link to user picture 1" at bounding box center [794, 159] width 186 height 140
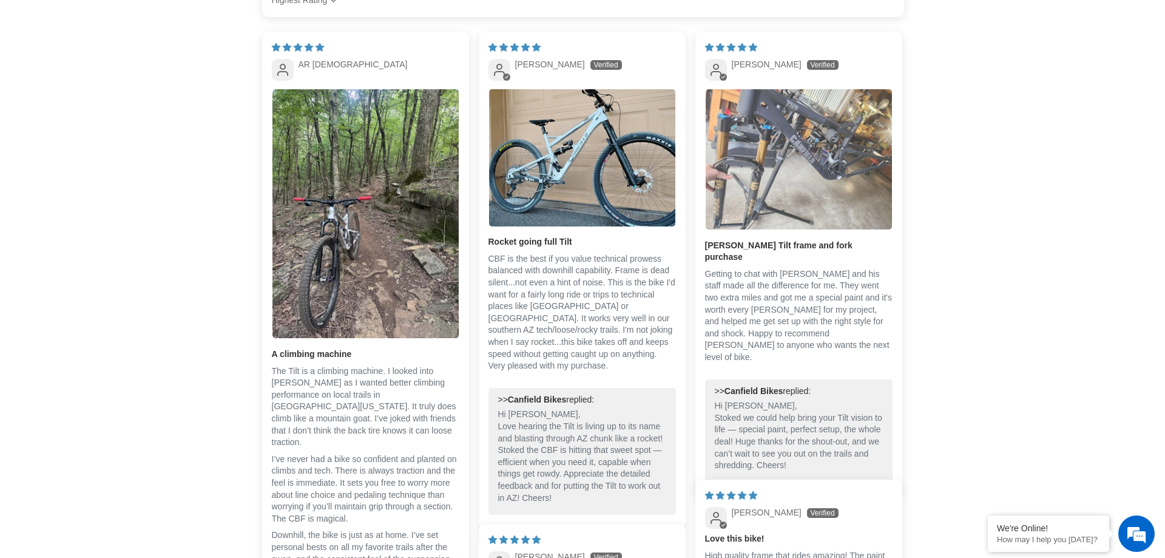
scroll to position [0, 0]
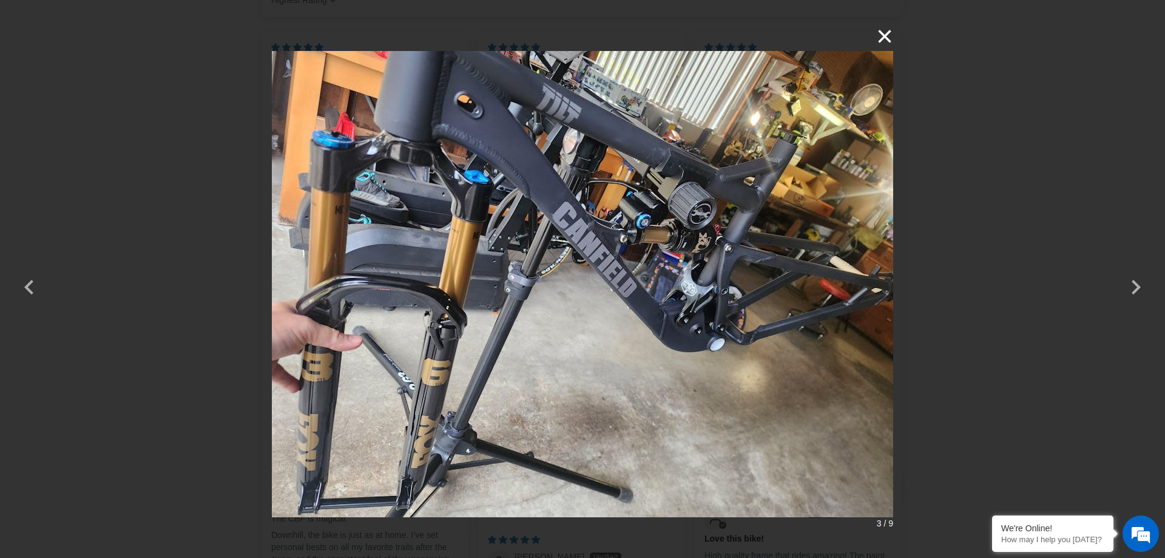
click at [886, 36] on button "×" at bounding box center [878, 36] width 29 height 29
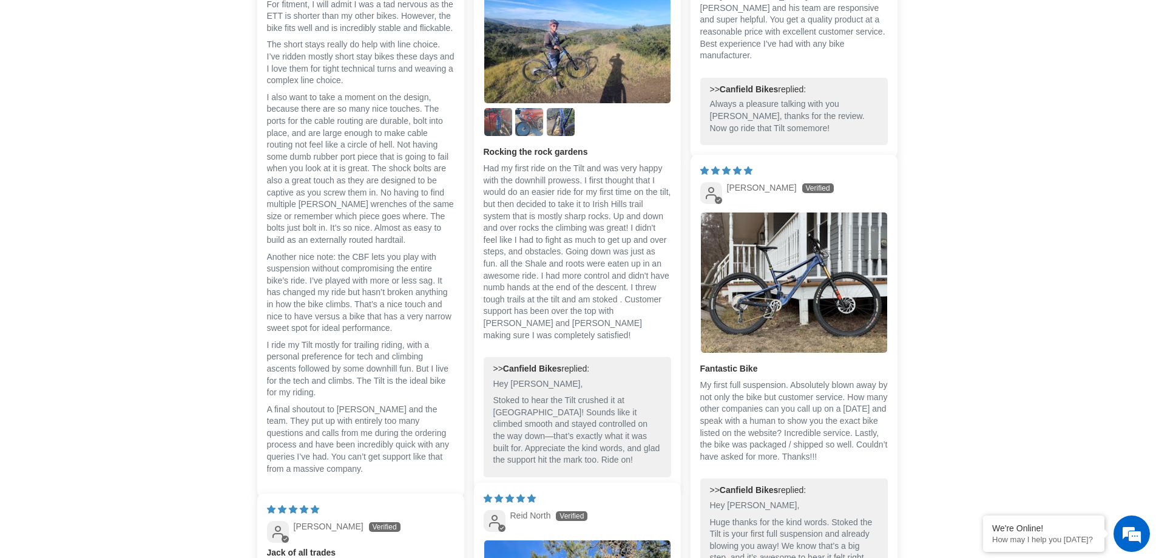
scroll to position [2853, 0]
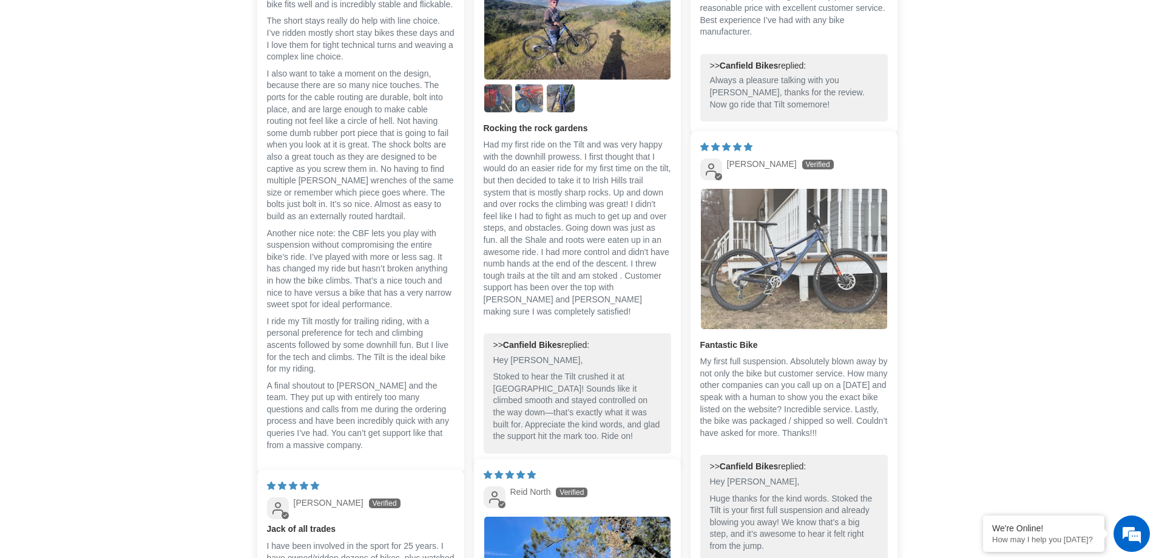
click at [801, 219] on img "Link to user picture 1" at bounding box center [794, 259] width 186 height 140
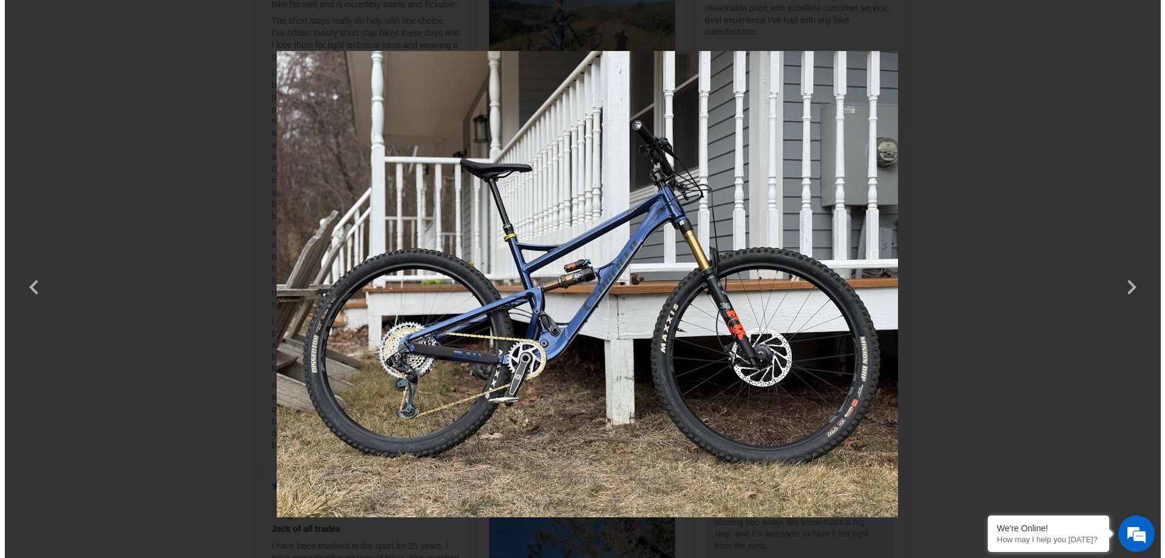
scroll to position [0, 0]
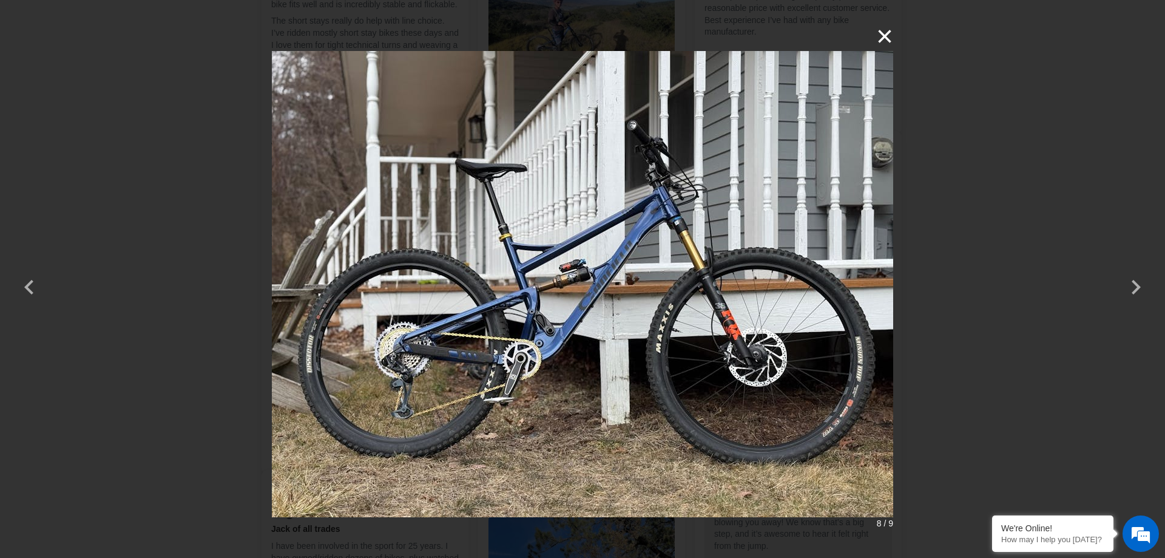
click at [878, 35] on button "×" at bounding box center [878, 36] width 29 height 29
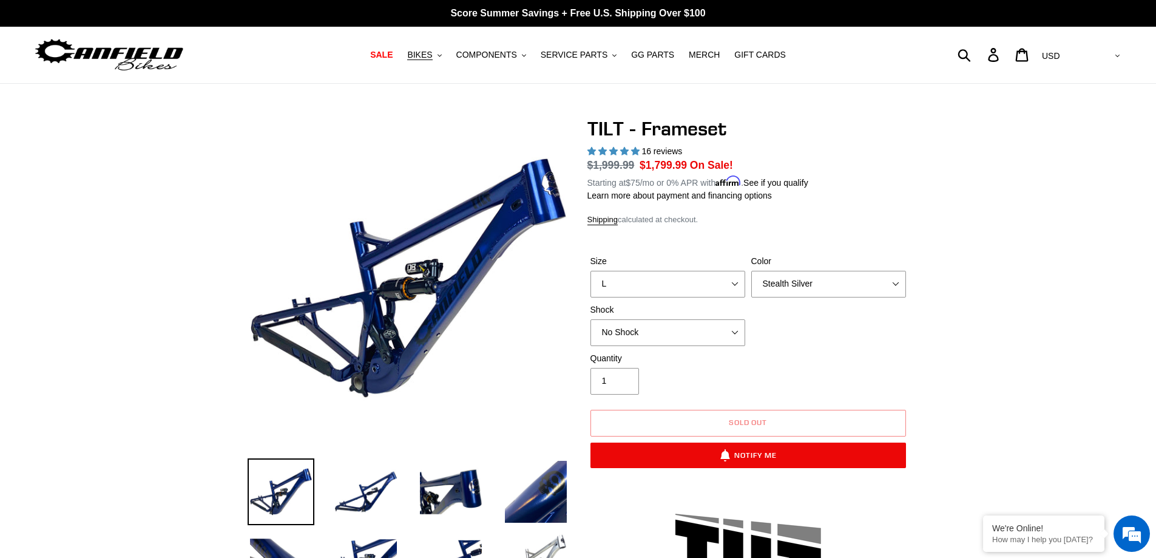
click at [107, 56] on img at bounding box center [109, 55] width 152 height 38
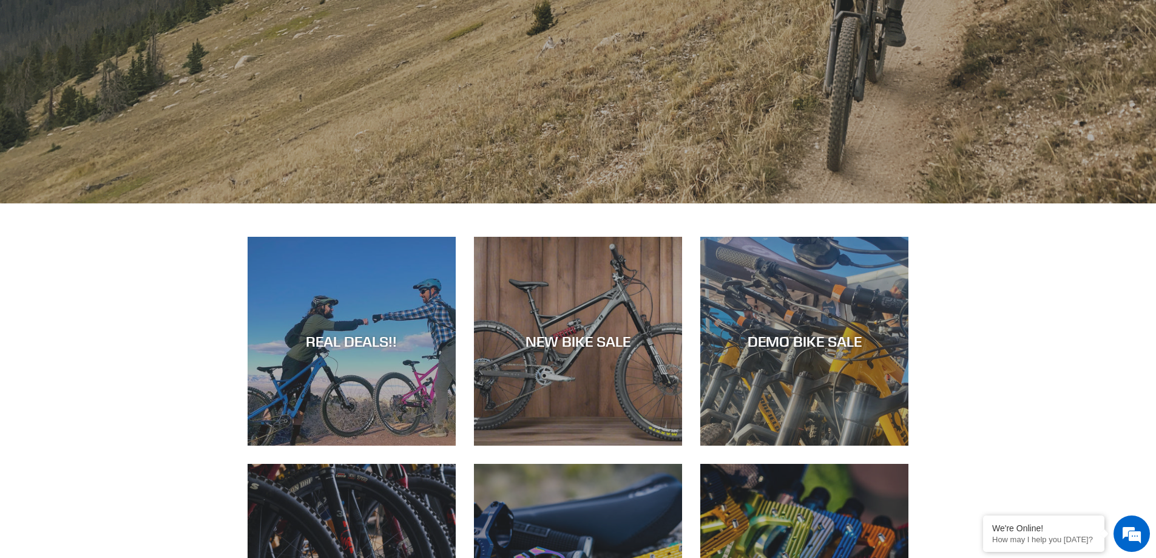
scroll to position [425, 0]
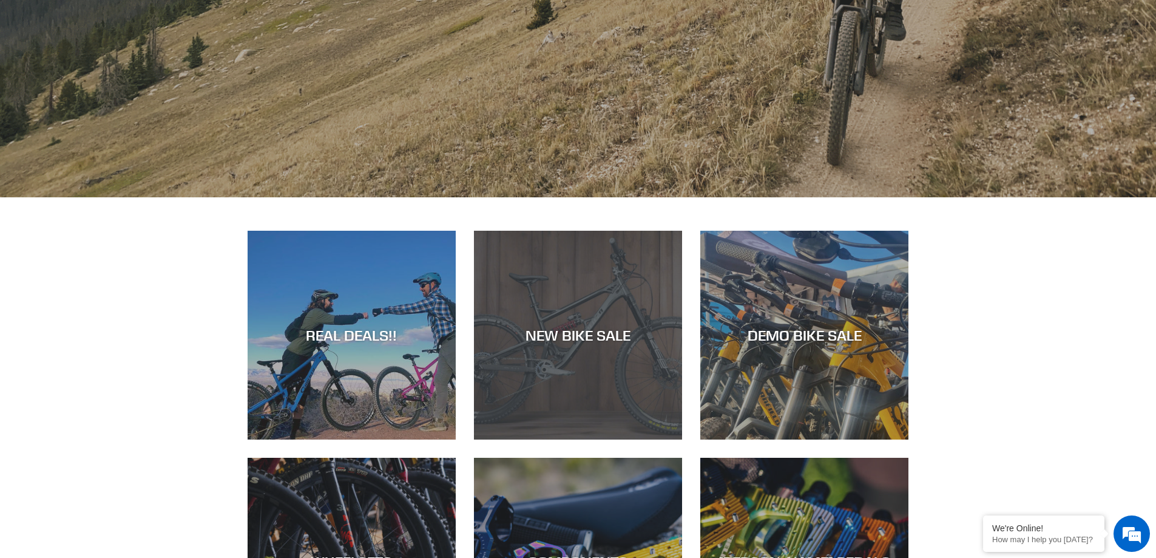
click at [571, 333] on div "NEW BIKE SALE" at bounding box center [578, 336] width 208 height 18
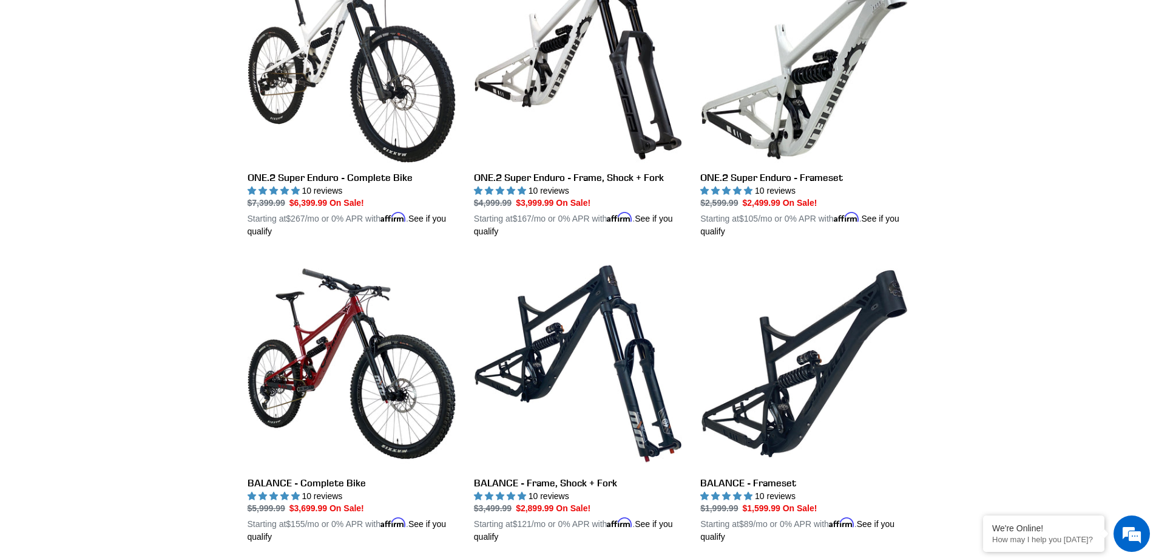
scroll to position [966, 0]
